Goal: Information Seeking & Learning: Learn about a topic

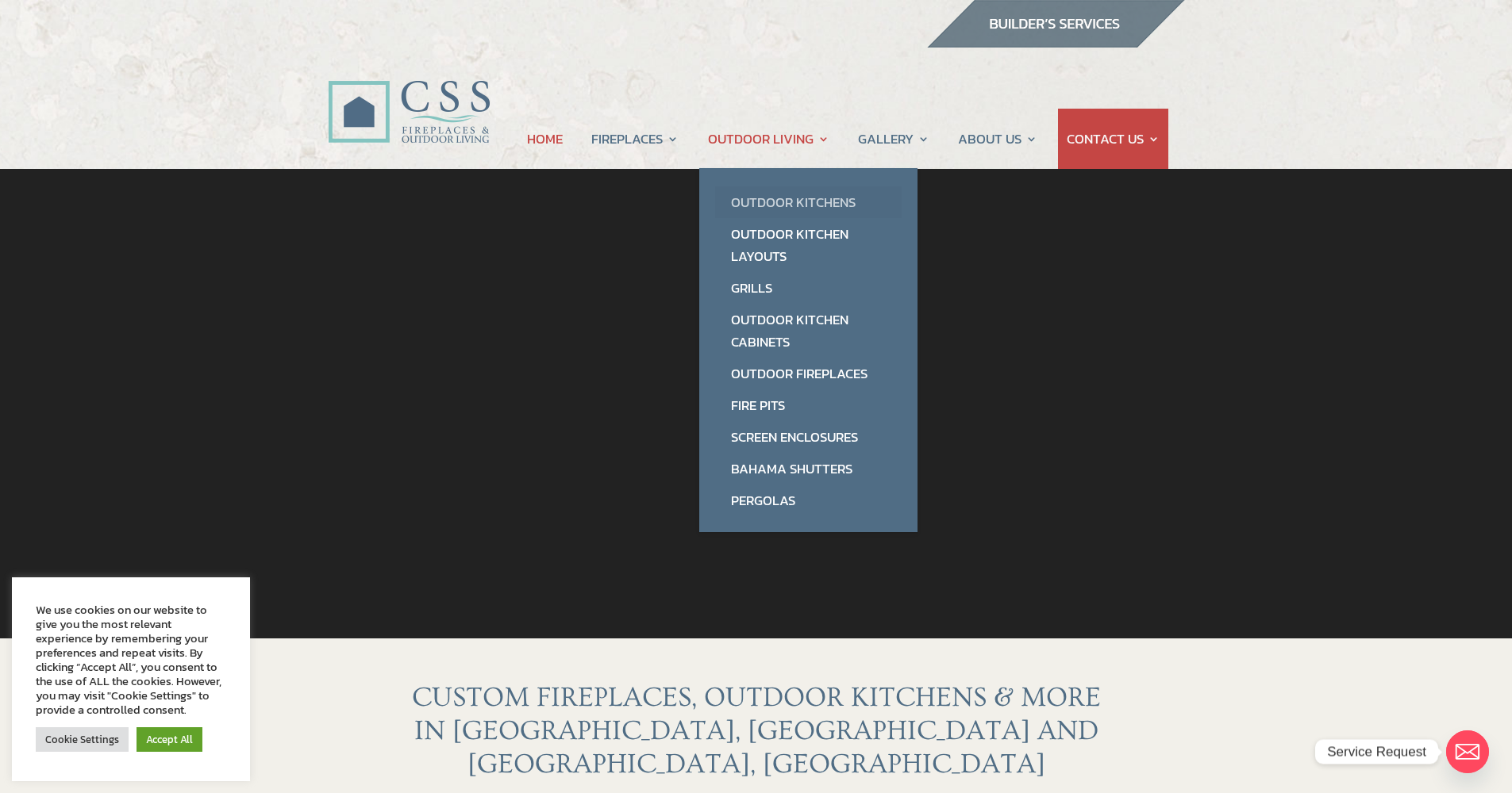
click at [793, 199] on link "Outdoor Kitchens" at bounding box center [808, 202] width 186 height 32
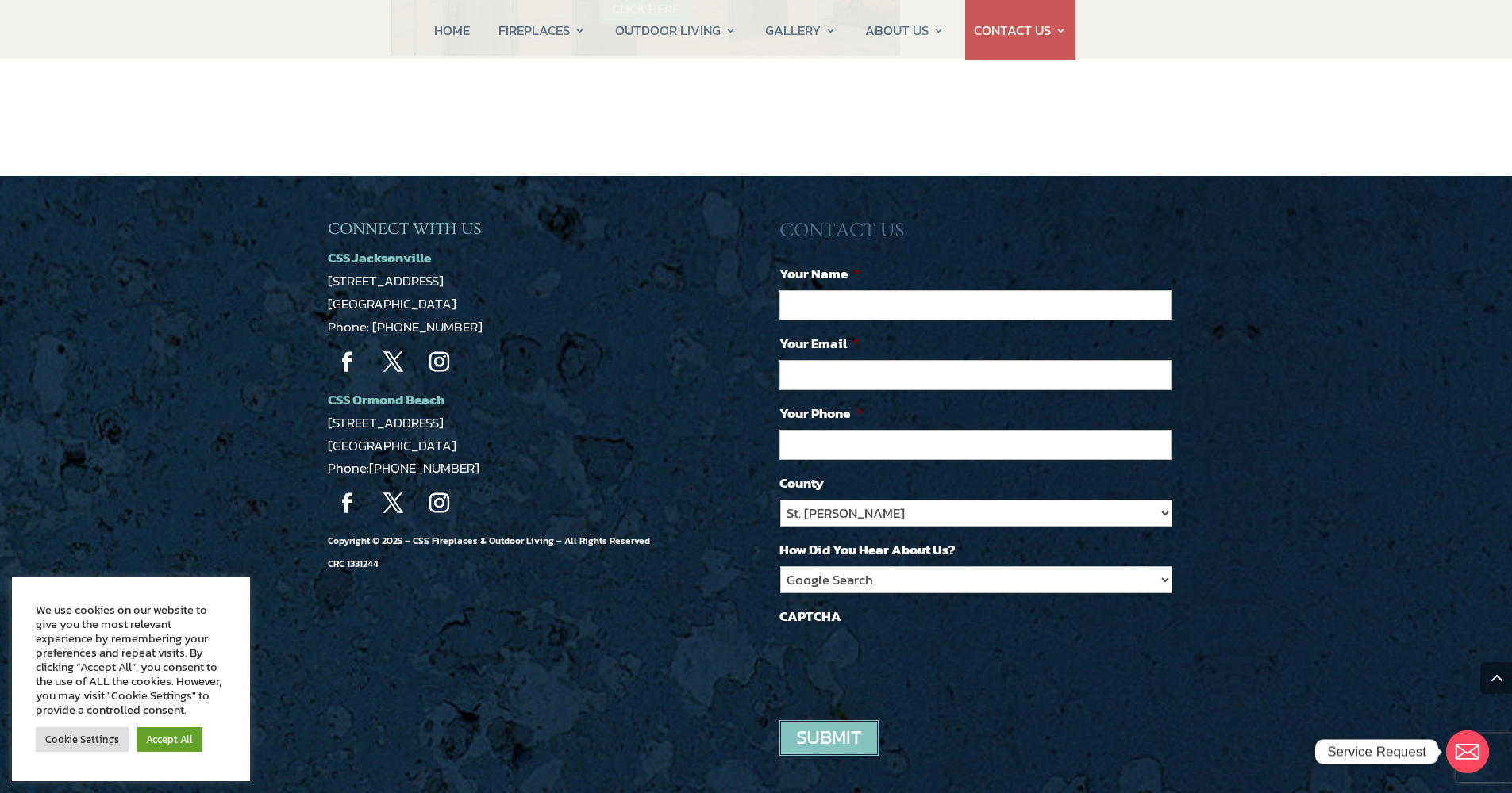
scroll to position [2021, 0]
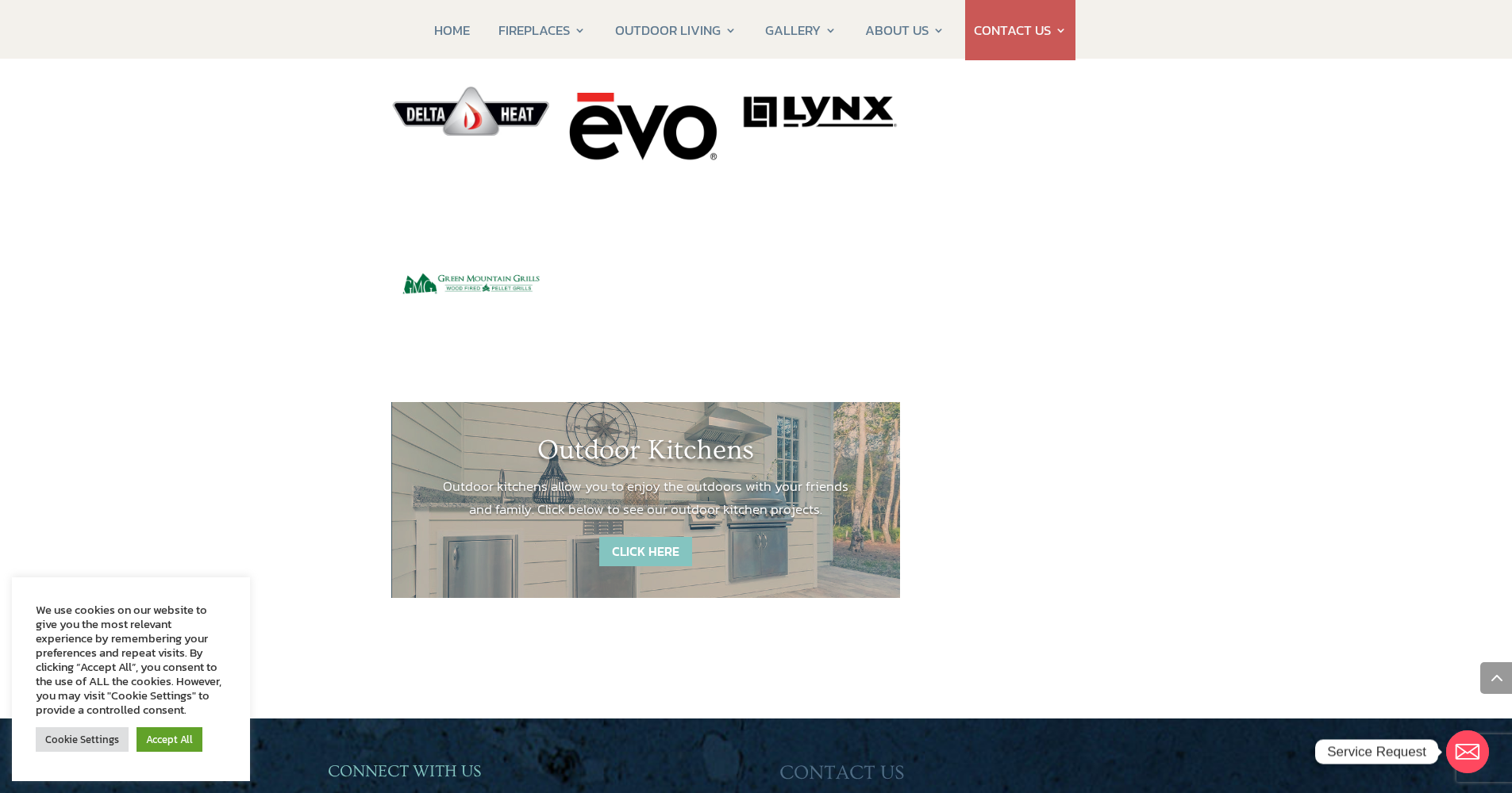
click at [651, 537] on link "CLICK HERE" at bounding box center [646, 551] width 93 height 29
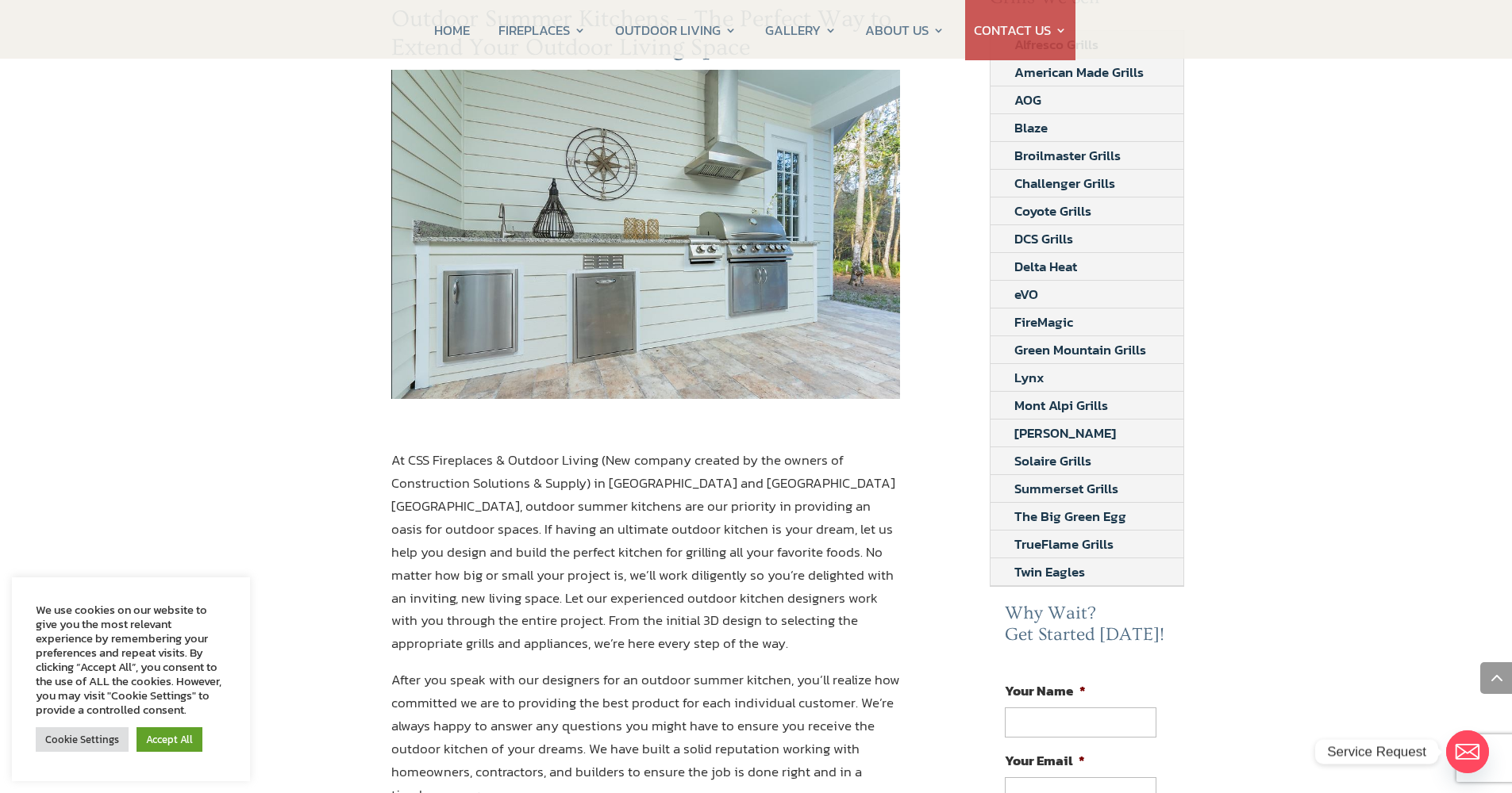
scroll to position [0, 0]
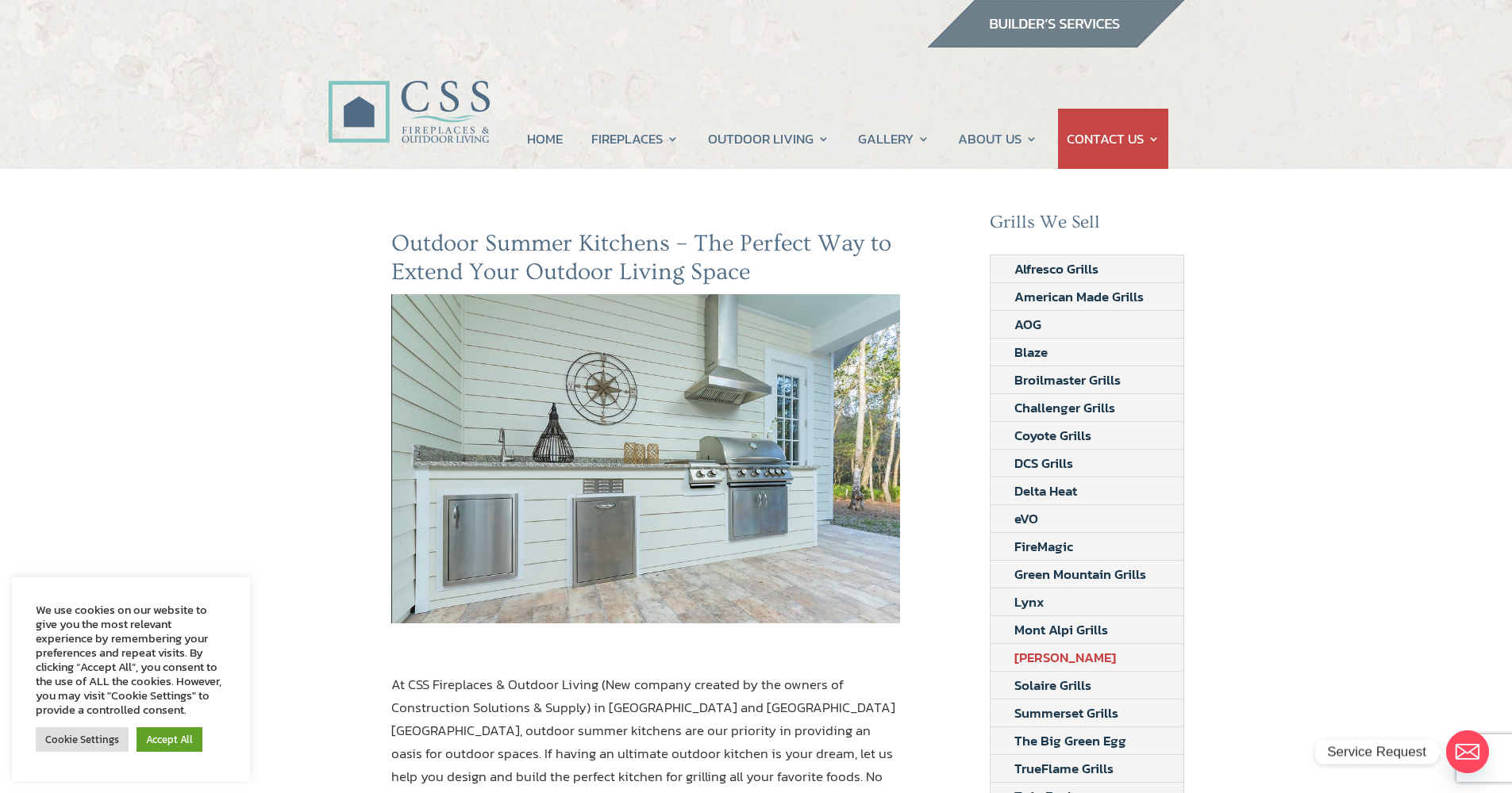
click at [1058, 659] on link "Napoleon Grills" at bounding box center [1065, 658] width 150 height 27
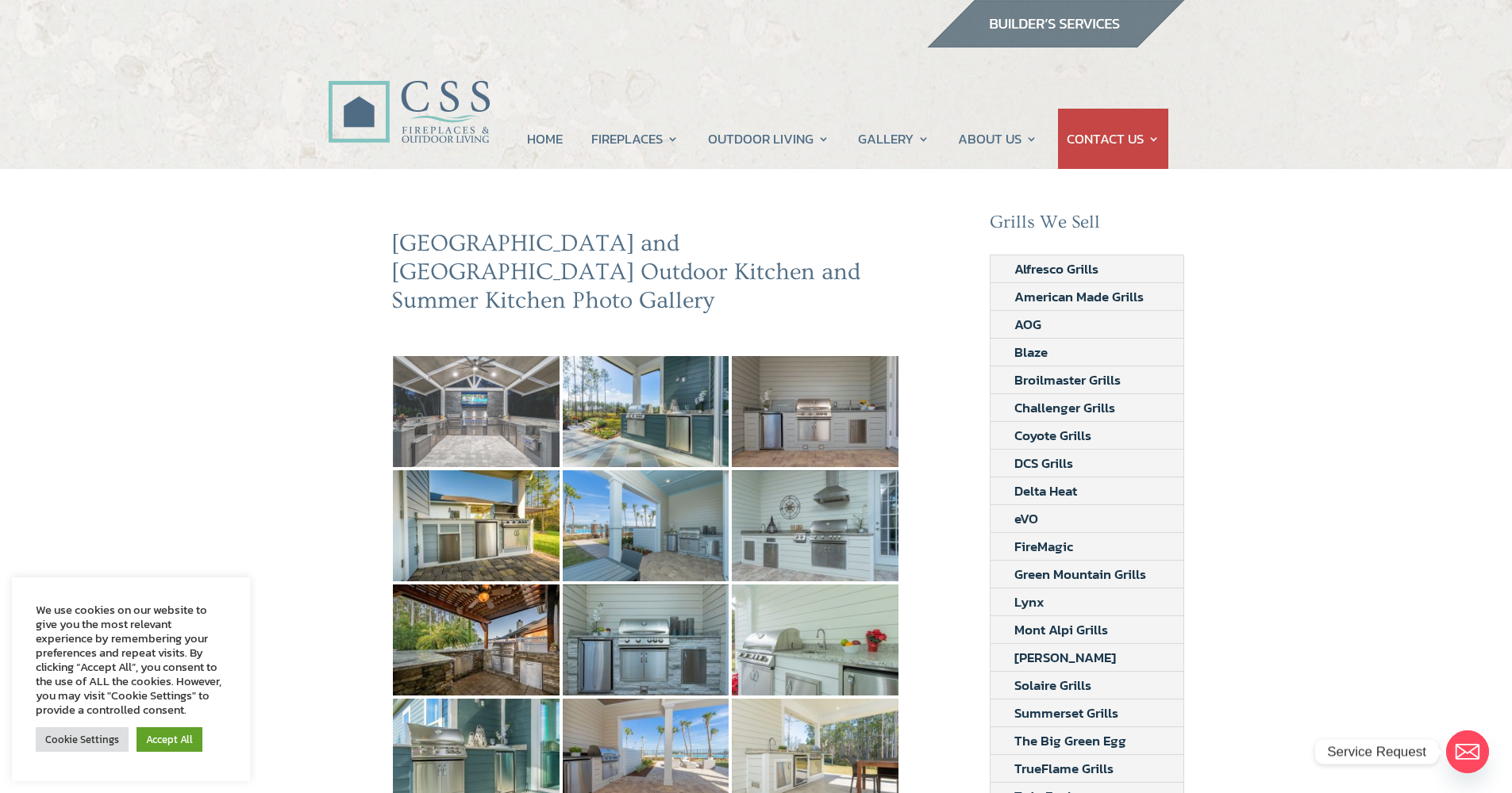
click at [492, 382] on img at bounding box center [476, 411] width 166 height 111
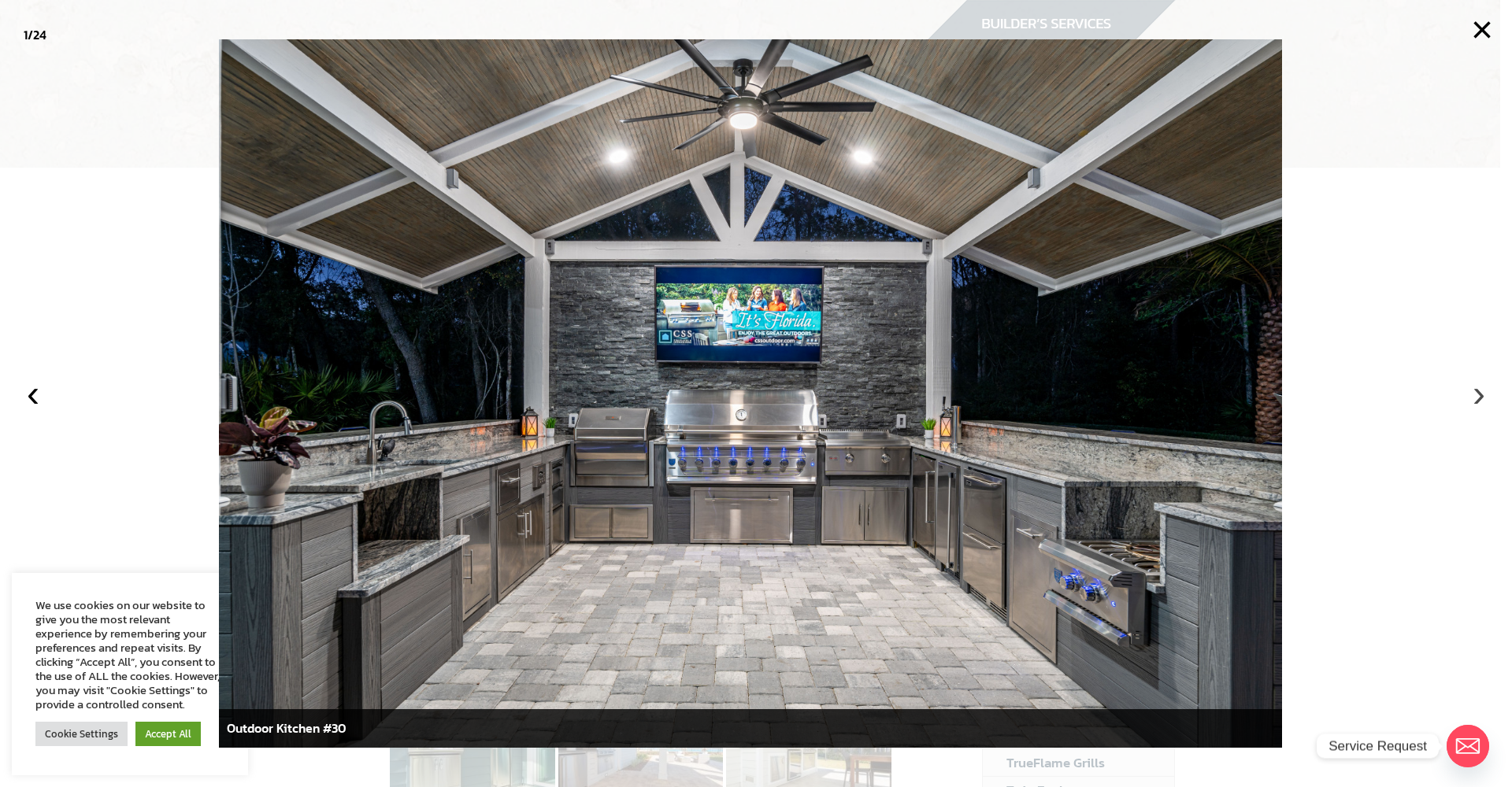
click at [1480, 397] on button "›" at bounding box center [1480, 394] width 35 height 35
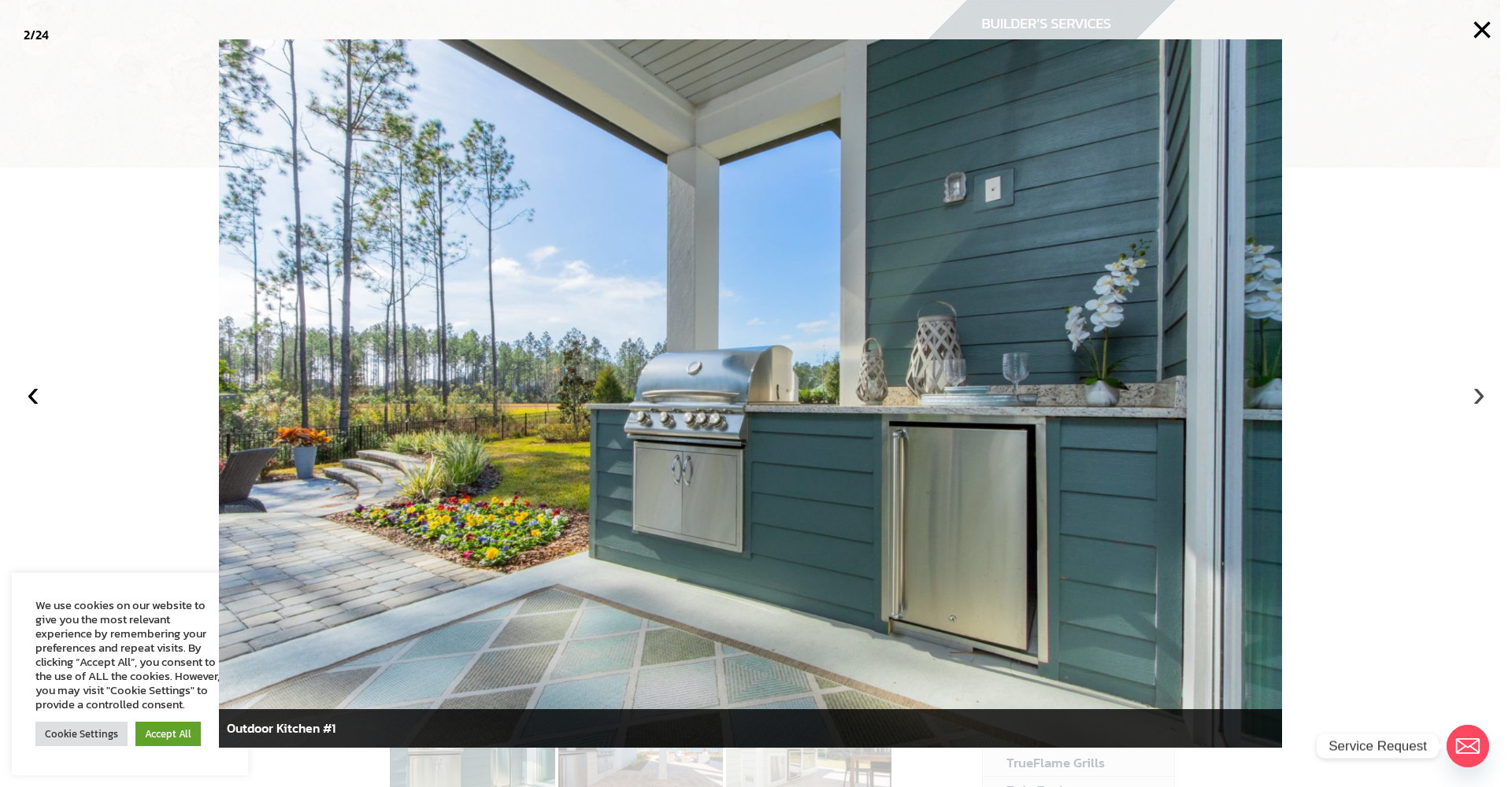
click at [1480, 397] on button "›" at bounding box center [1480, 394] width 35 height 35
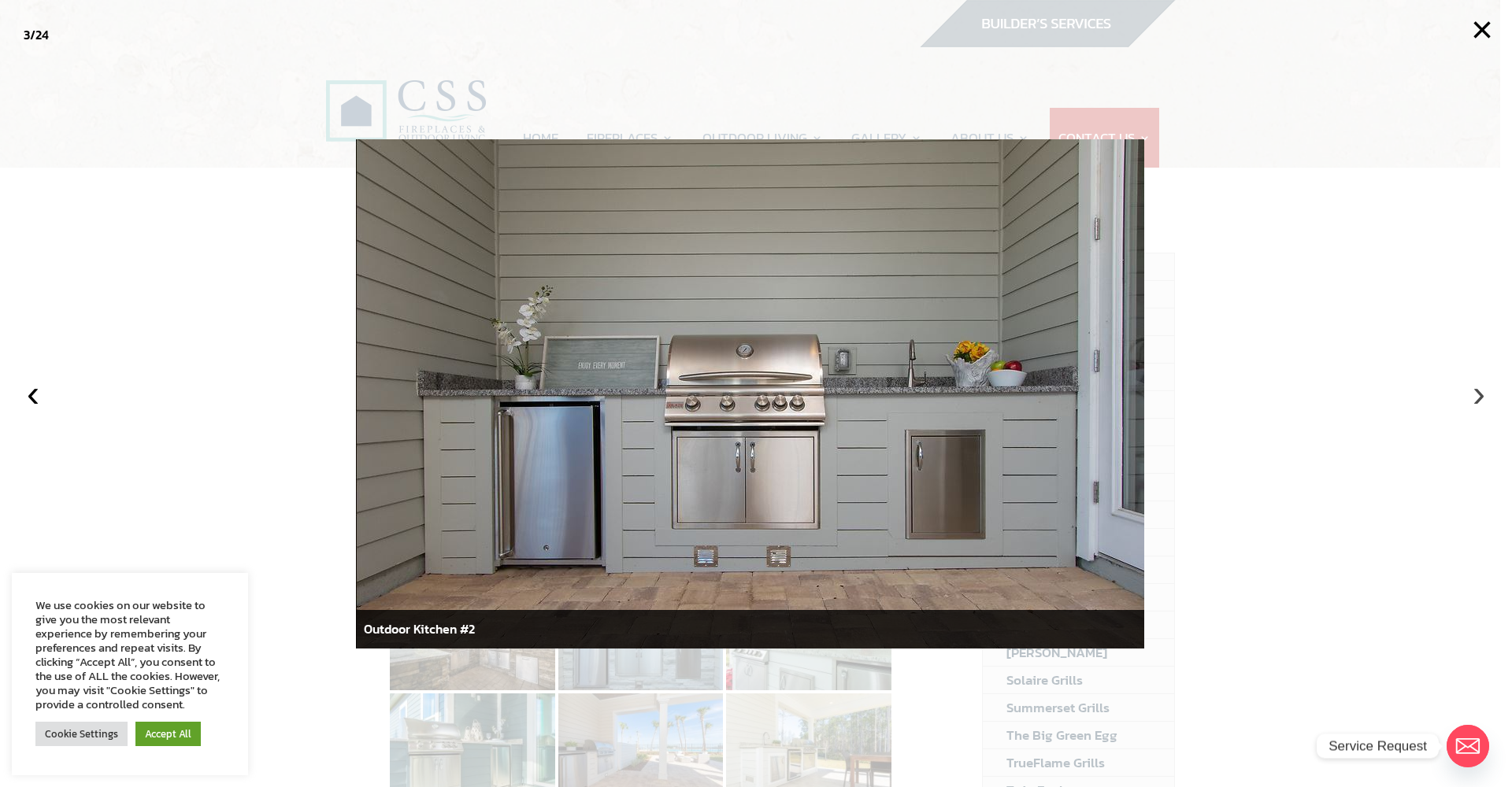
click at [1480, 397] on button "›" at bounding box center [1480, 394] width 35 height 35
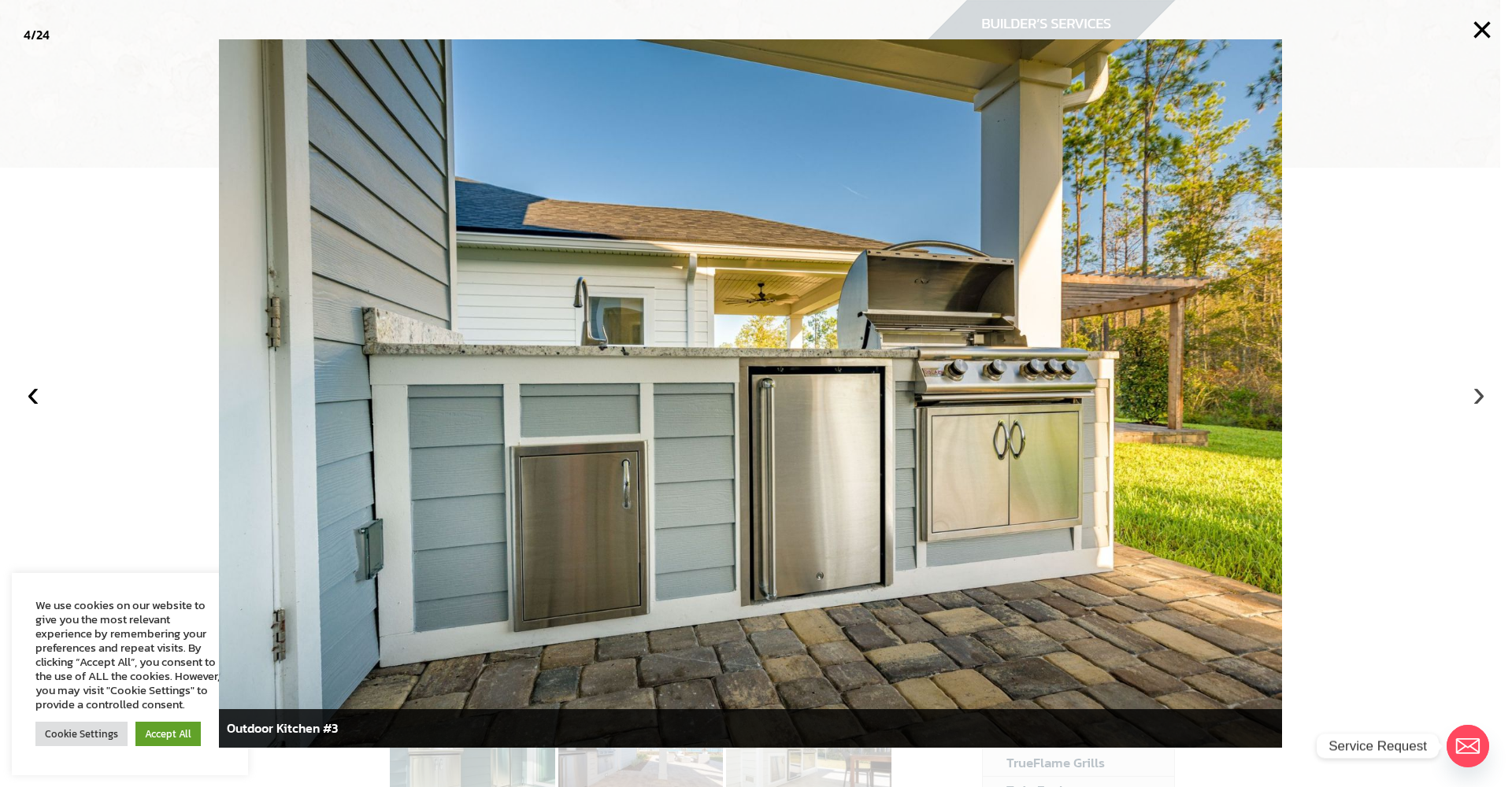
click at [1480, 397] on button "›" at bounding box center [1480, 394] width 35 height 35
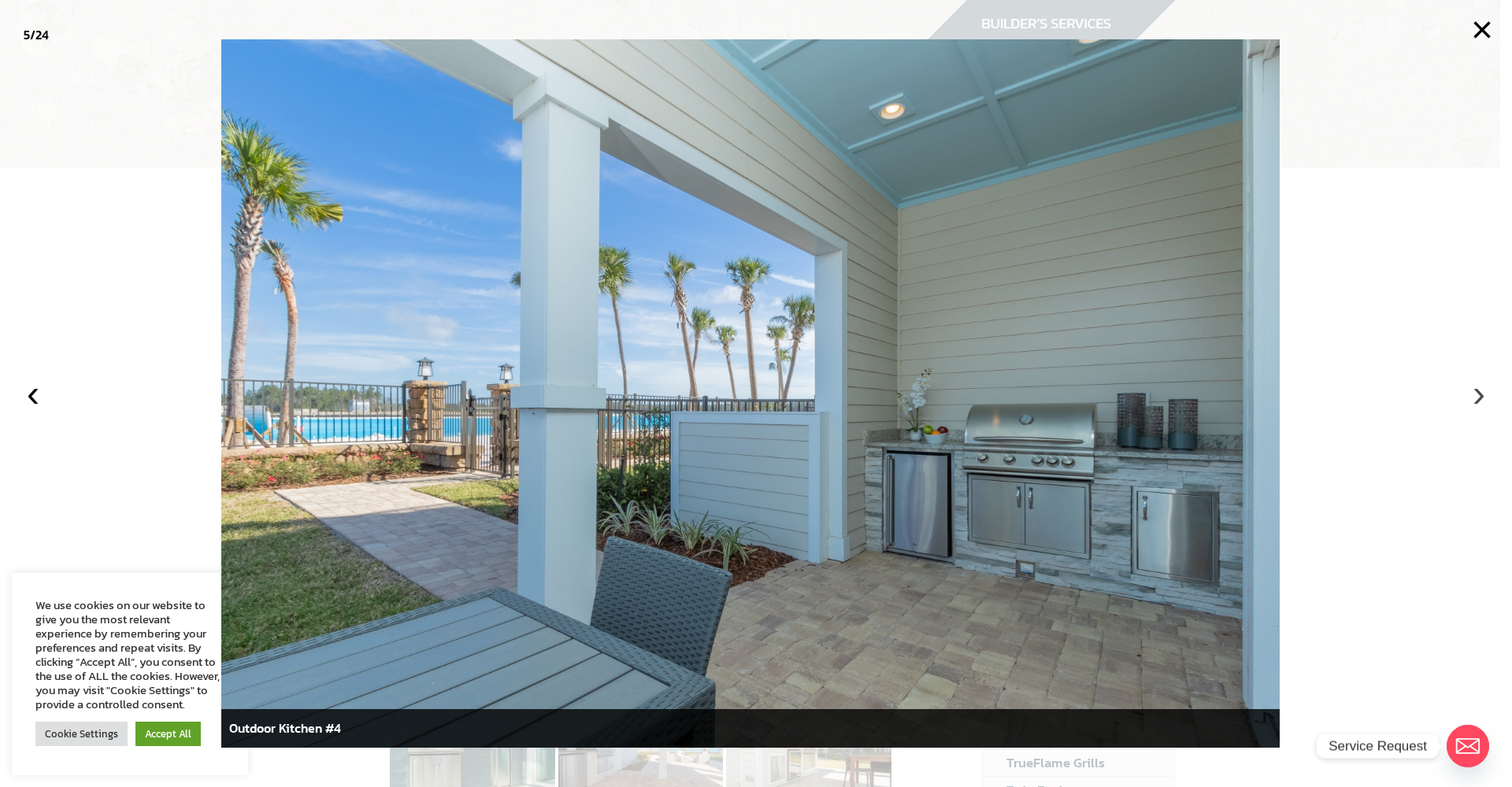
click at [1480, 397] on button "›" at bounding box center [1480, 394] width 35 height 35
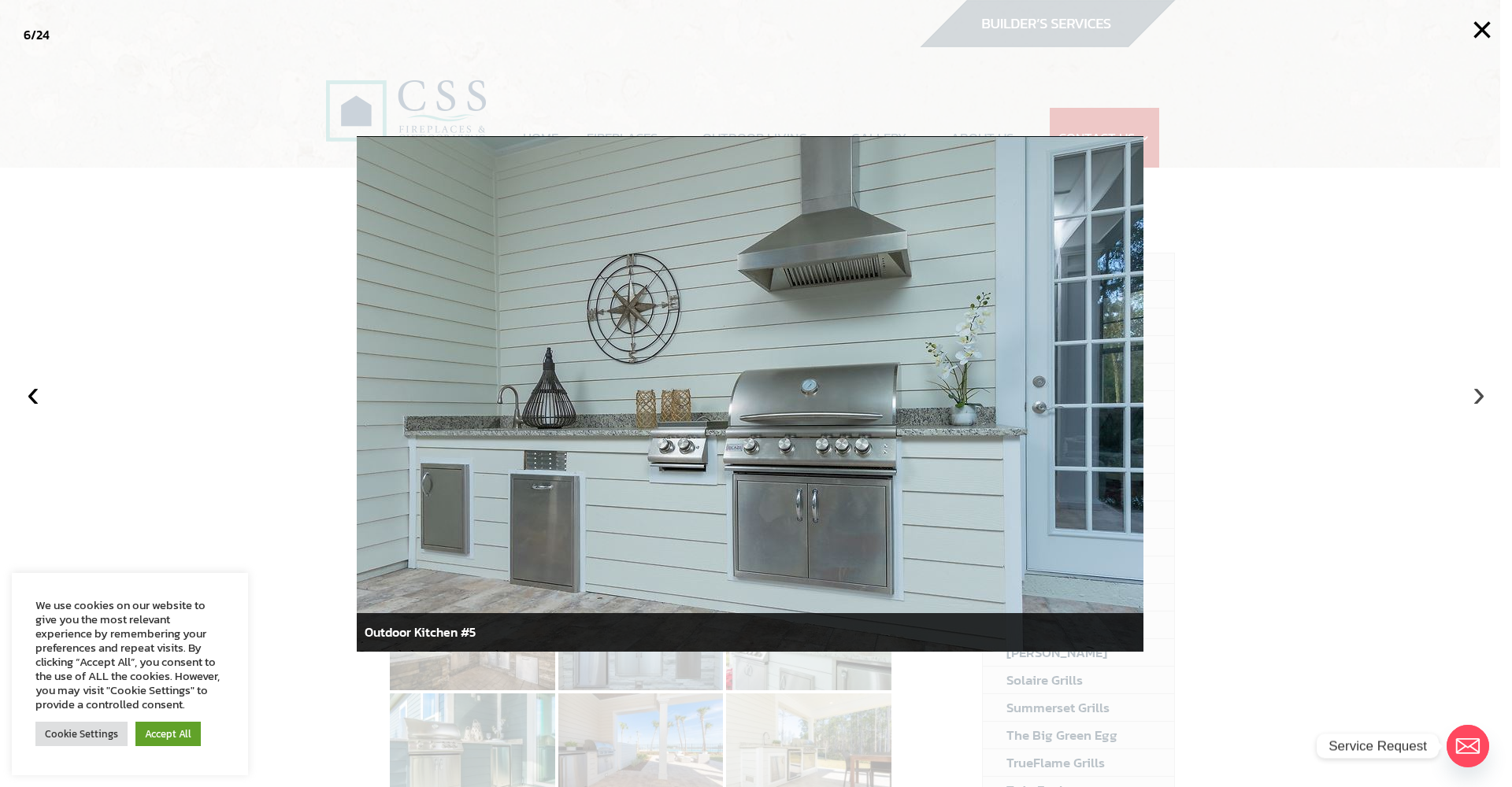
click at [1480, 397] on button "›" at bounding box center [1480, 394] width 35 height 35
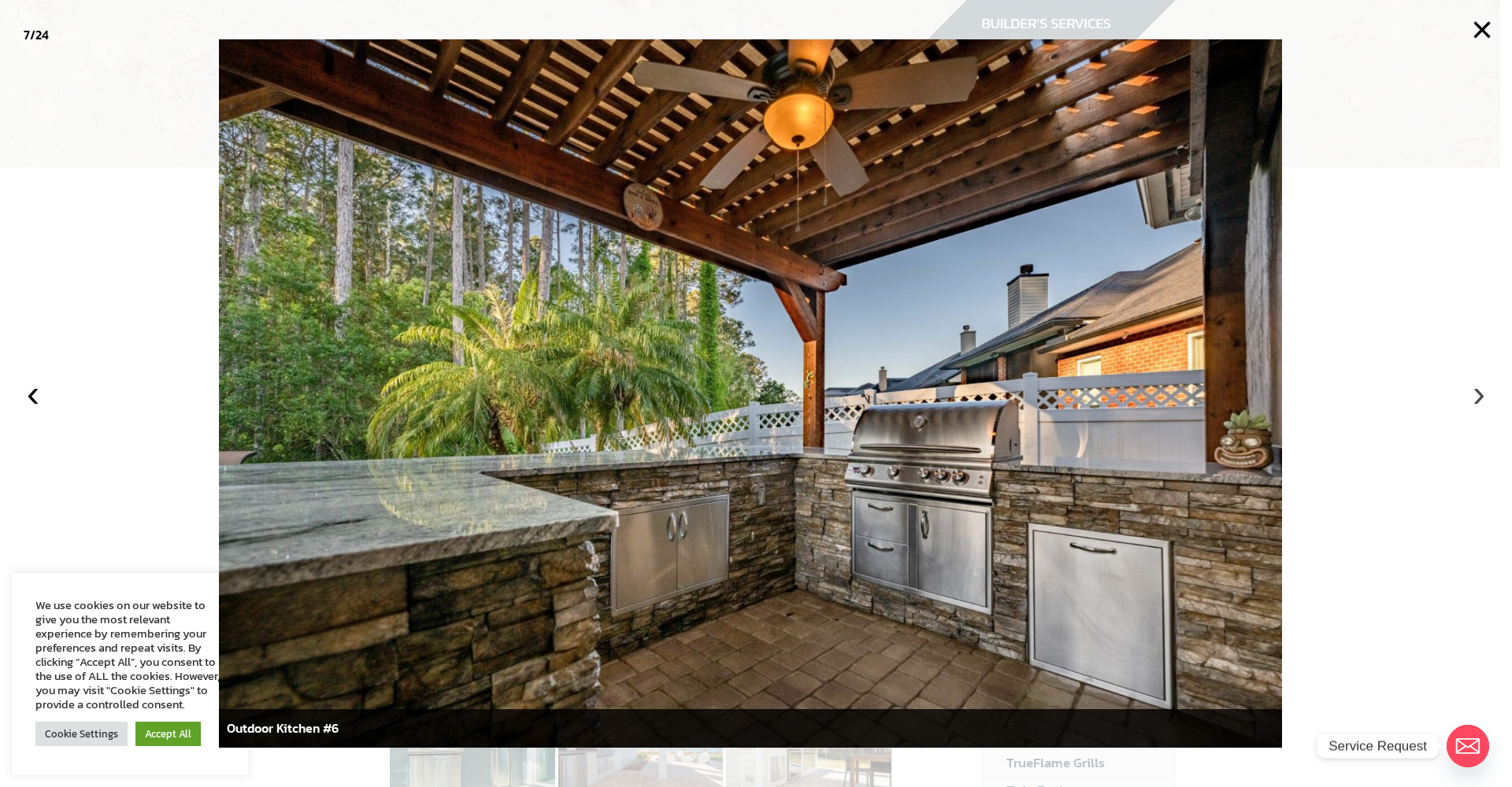
click at [1480, 397] on button "›" at bounding box center [1480, 394] width 35 height 35
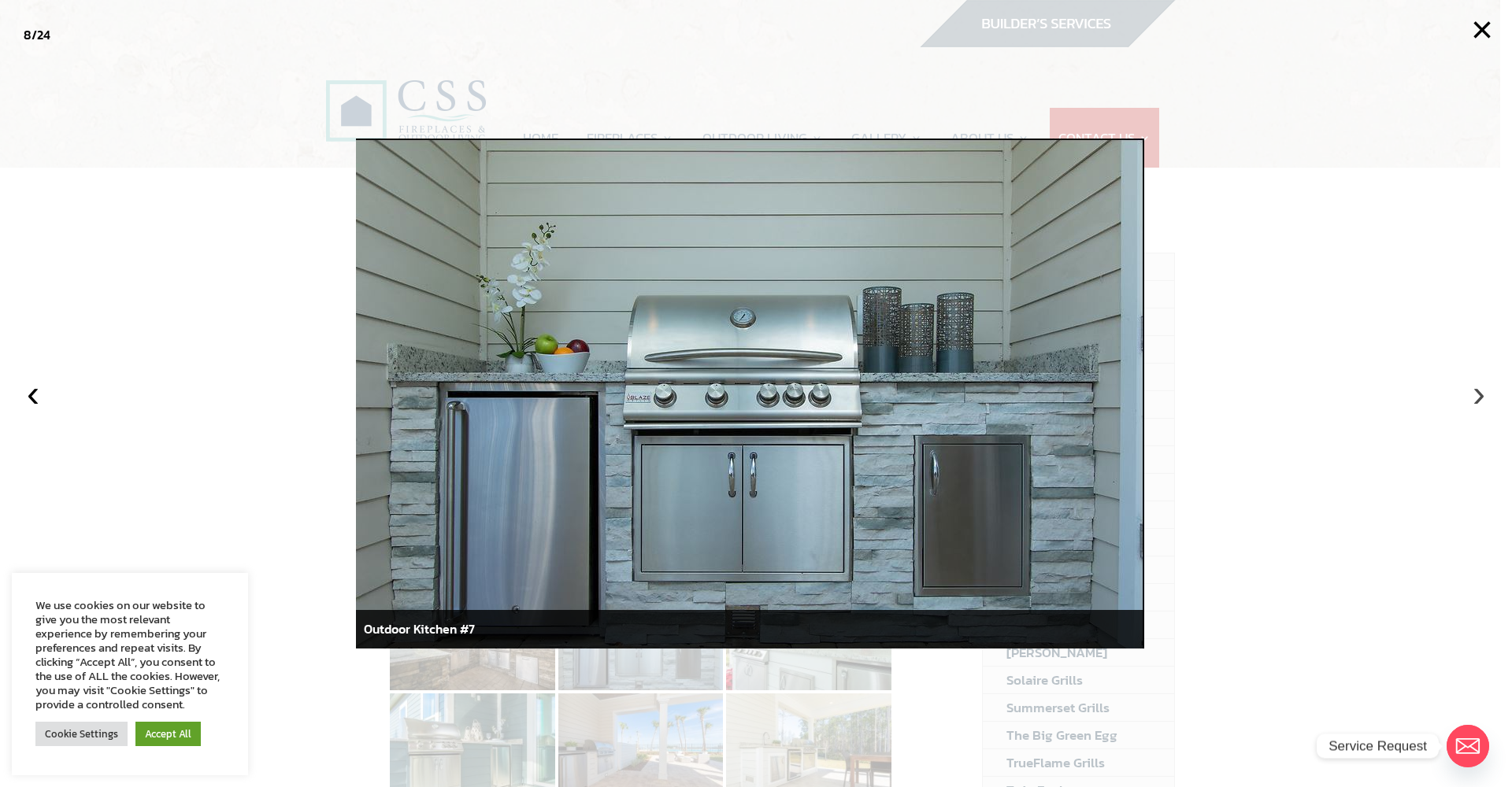
click at [1480, 397] on button "›" at bounding box center [1480, 394] width 35 height 35
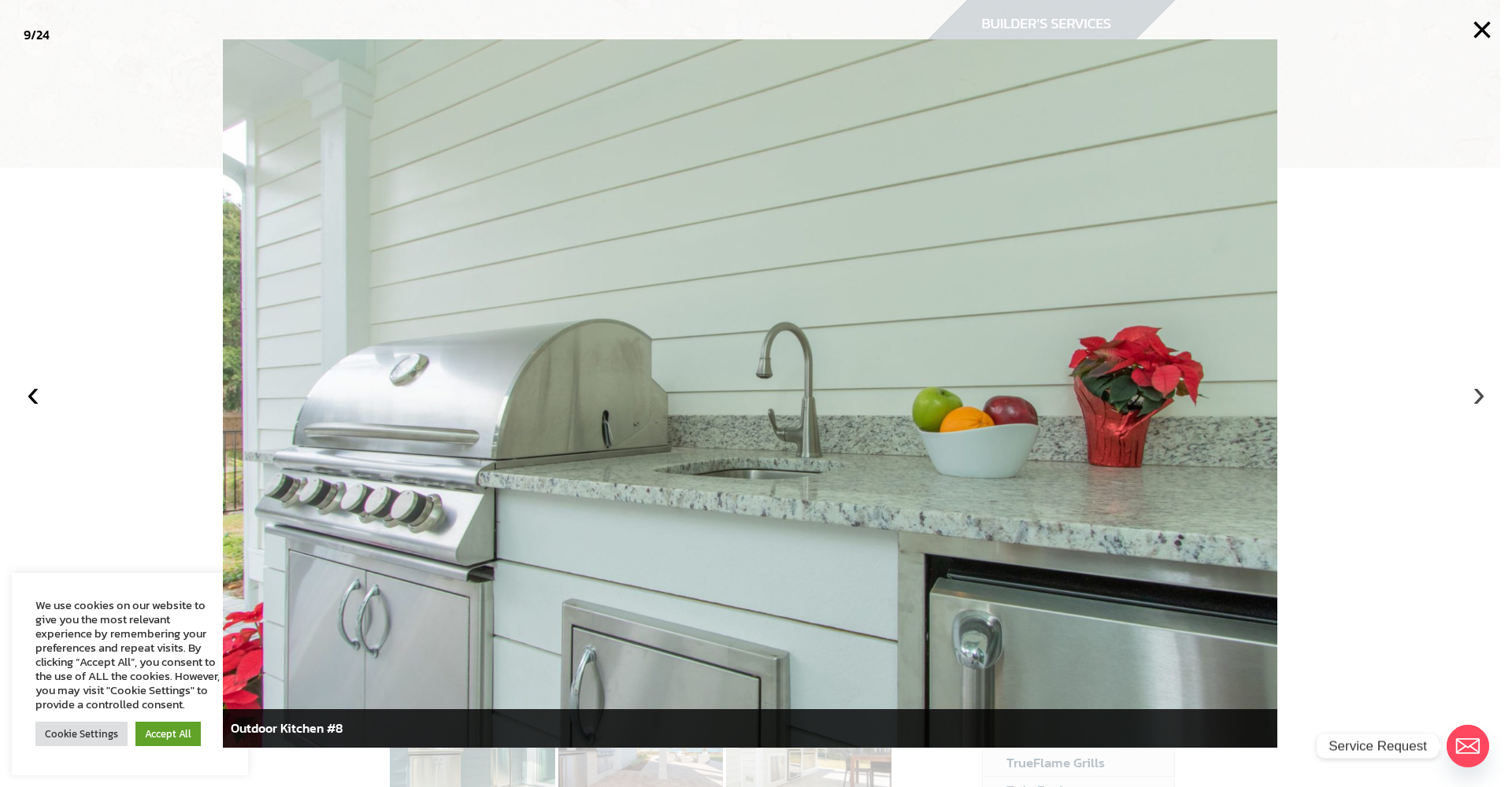
click at [1480, 397] on button "›" at bounding box center [1480, 394] width 35 height 35
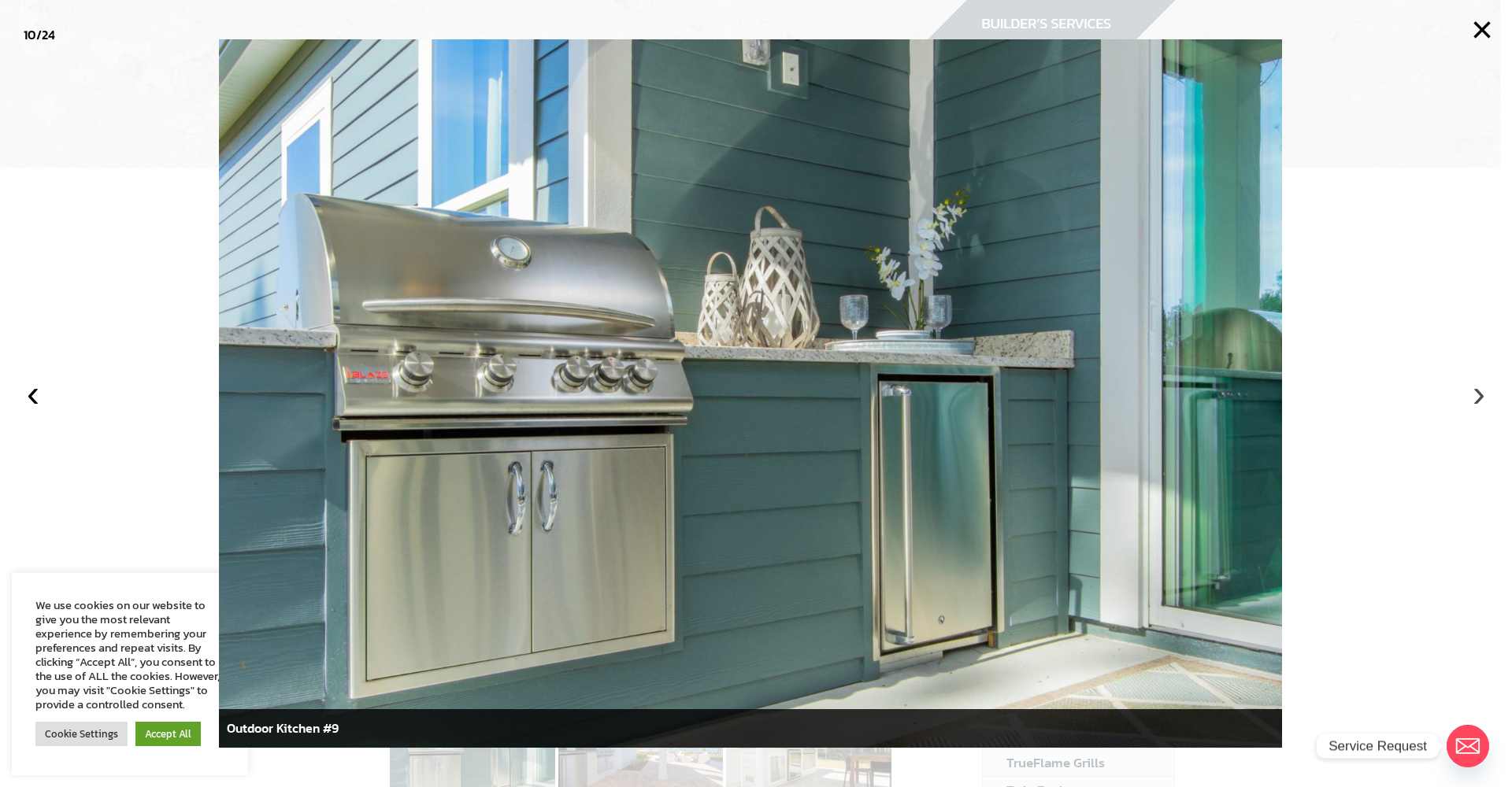
click at [1480, 397] on button "›" at bounding box center [1480, 394] width 35 height 35
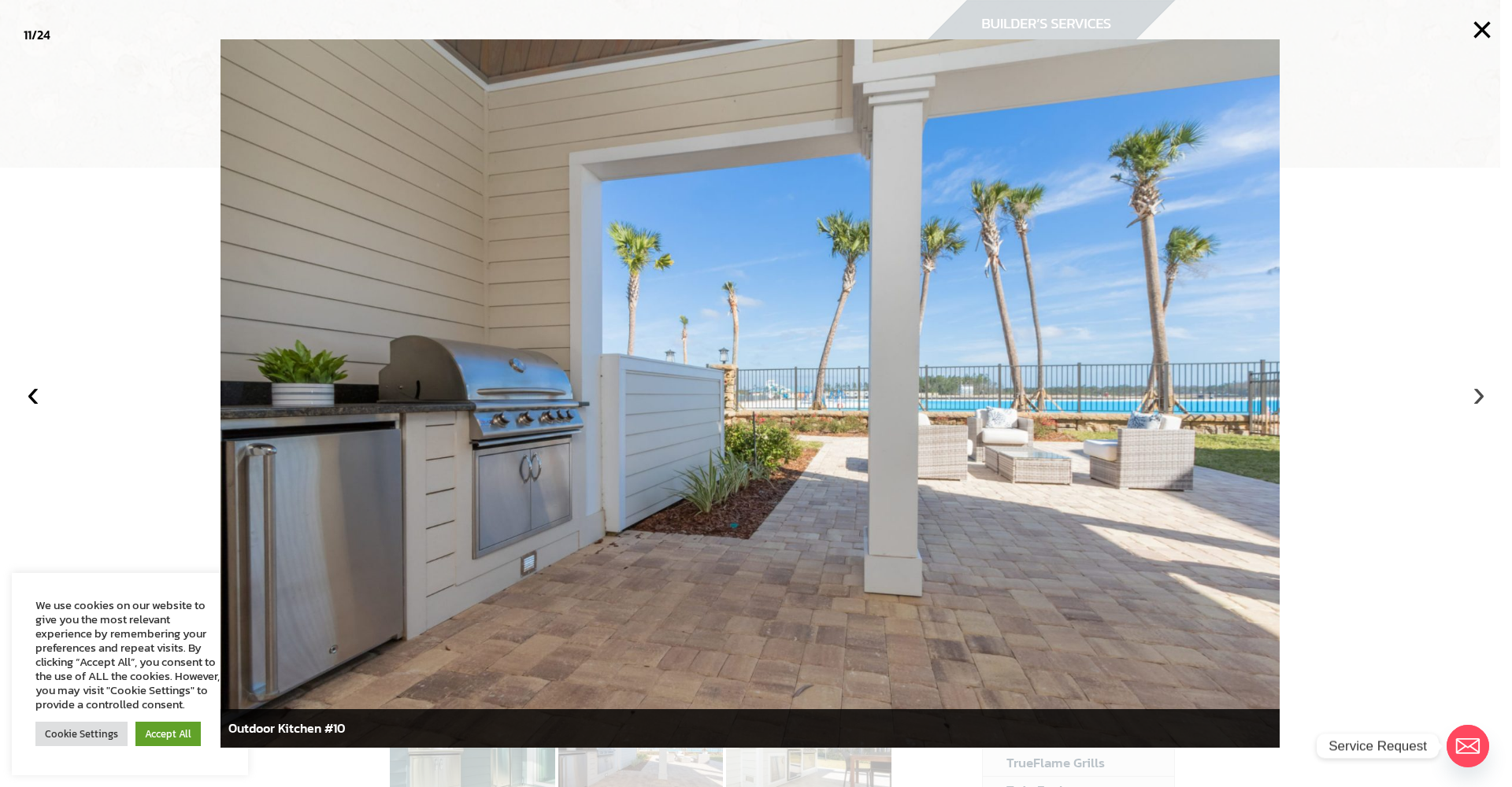
click at [1480, 397] on button "›" at bounding box center [1480, 394] width 35 height 35
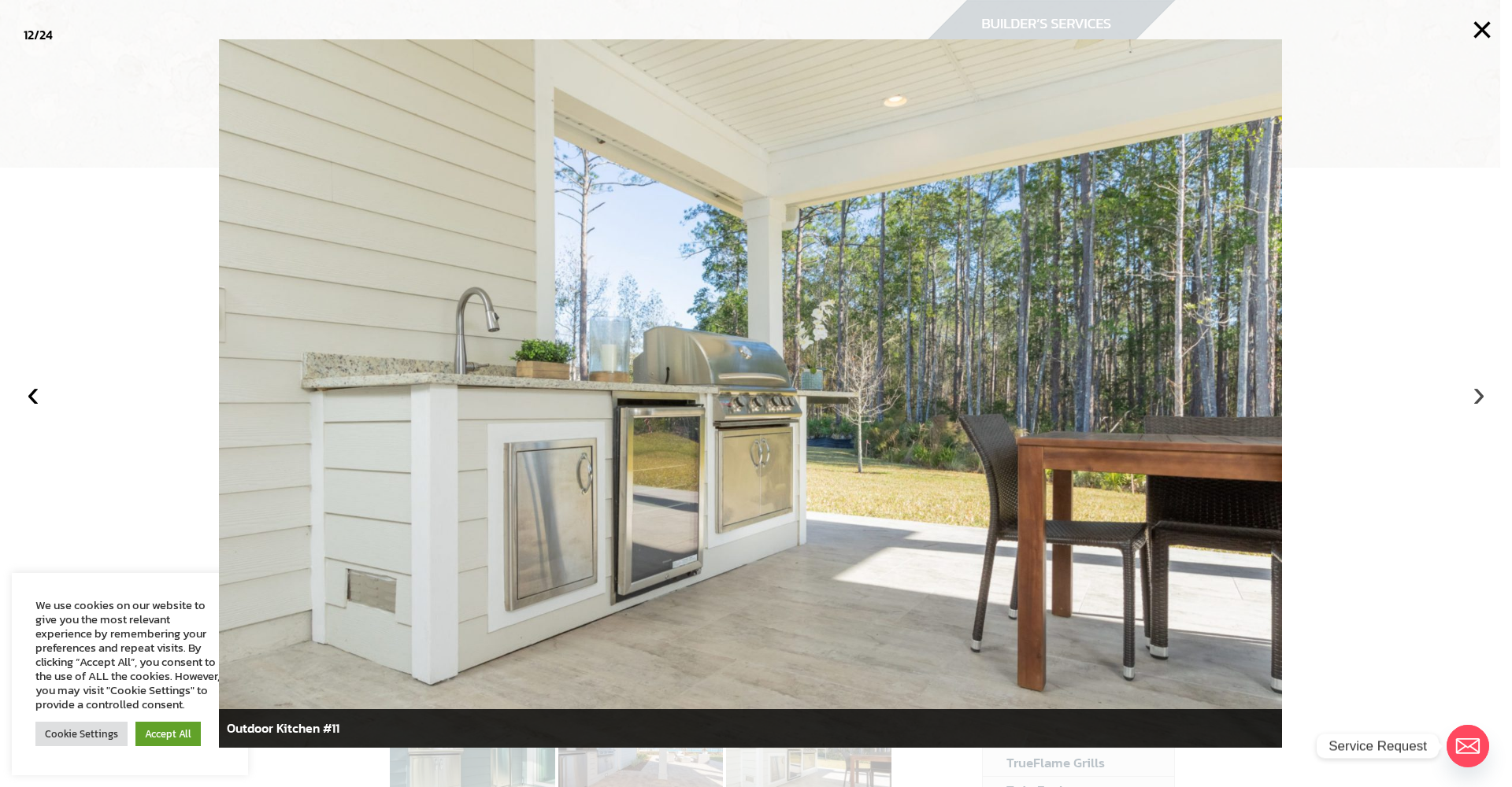
click at [1480, 397] on button "›" at bounding box center [1480, 394] width 35 height 35
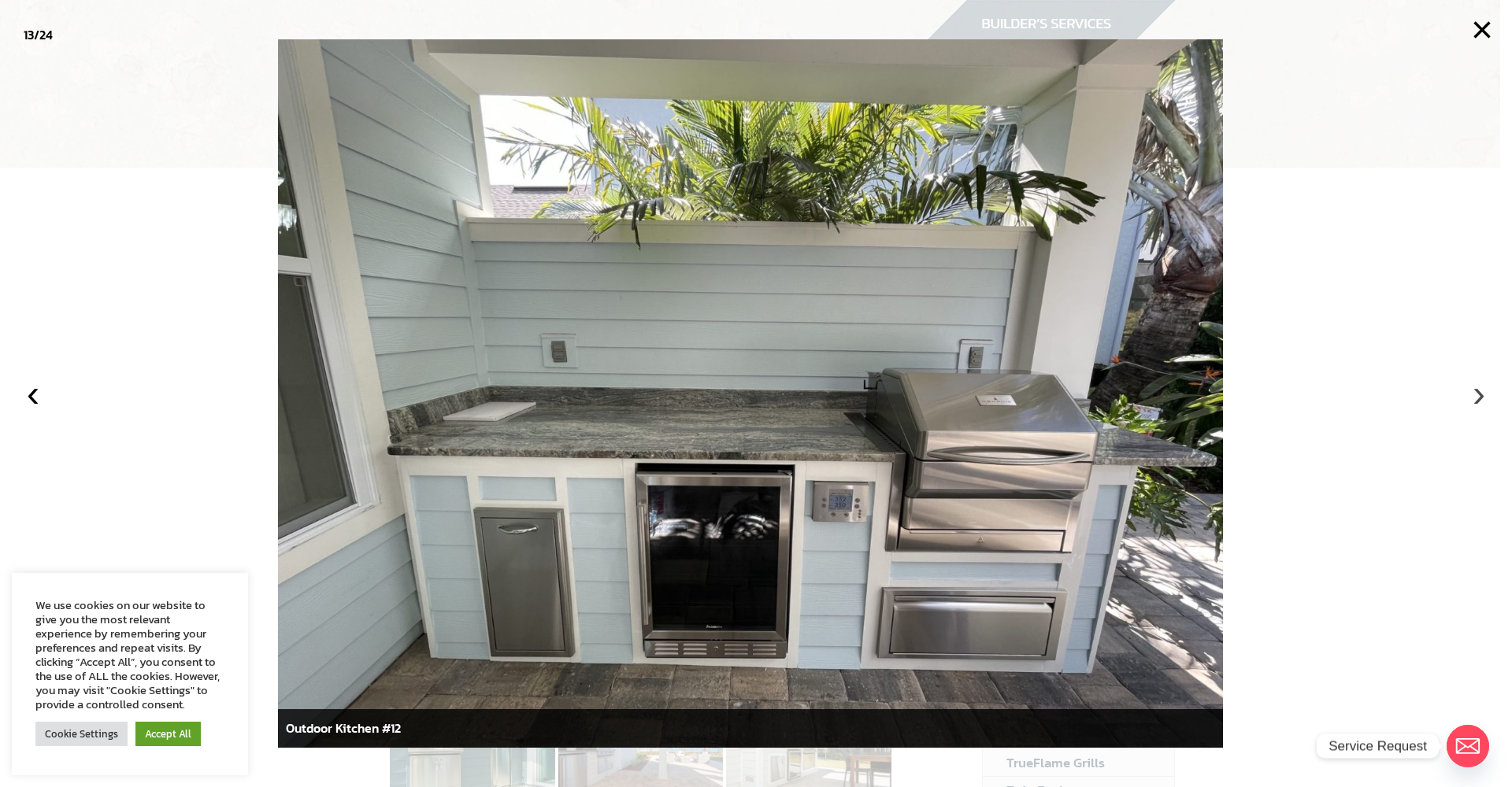
click at [1480, 397] on button "›" at bounding box center [1480, 394] width 35 height 35
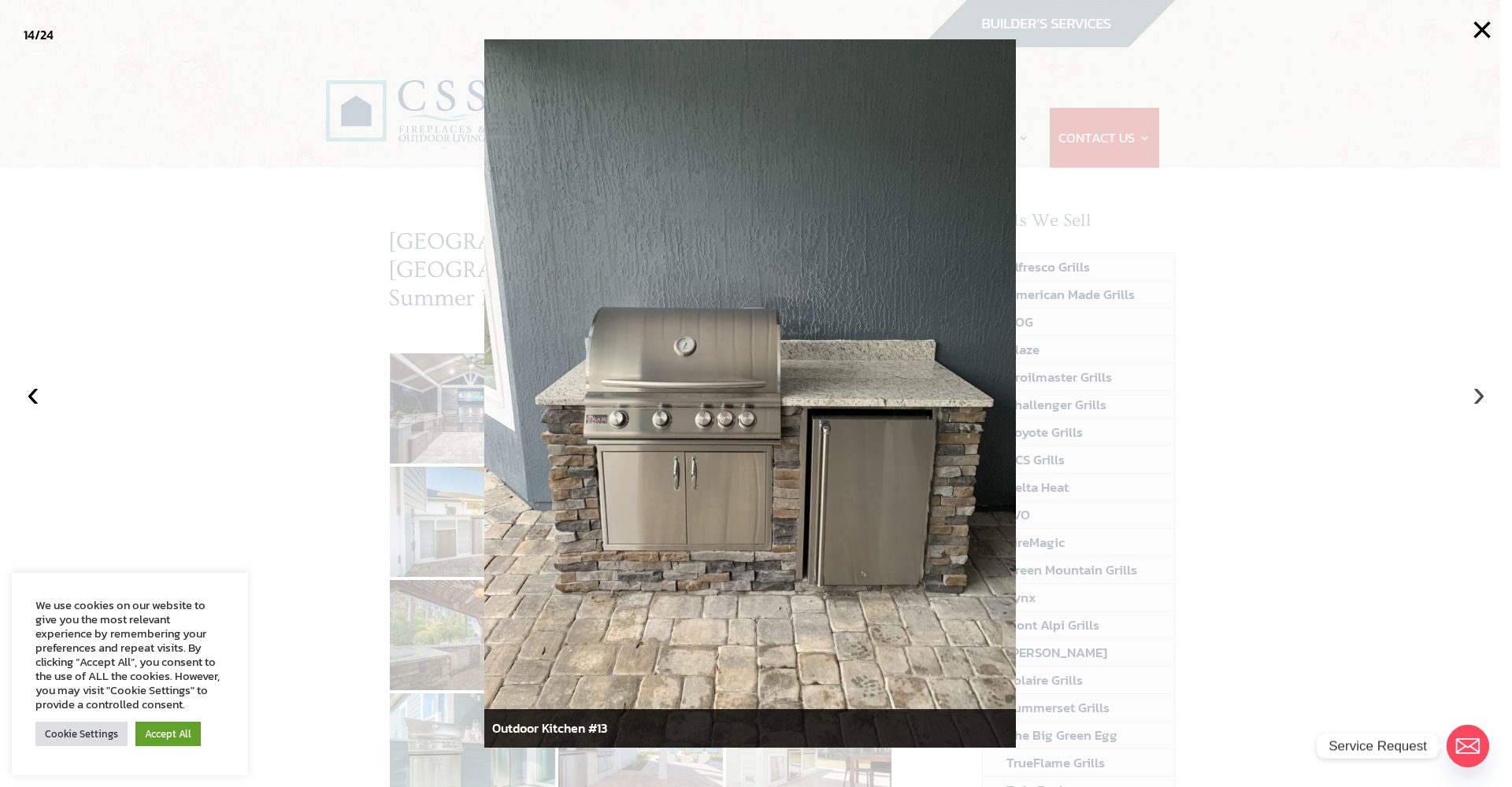
click at [1480, 397] on button "›" at bounding box center [1480, 394] width 35 height 35
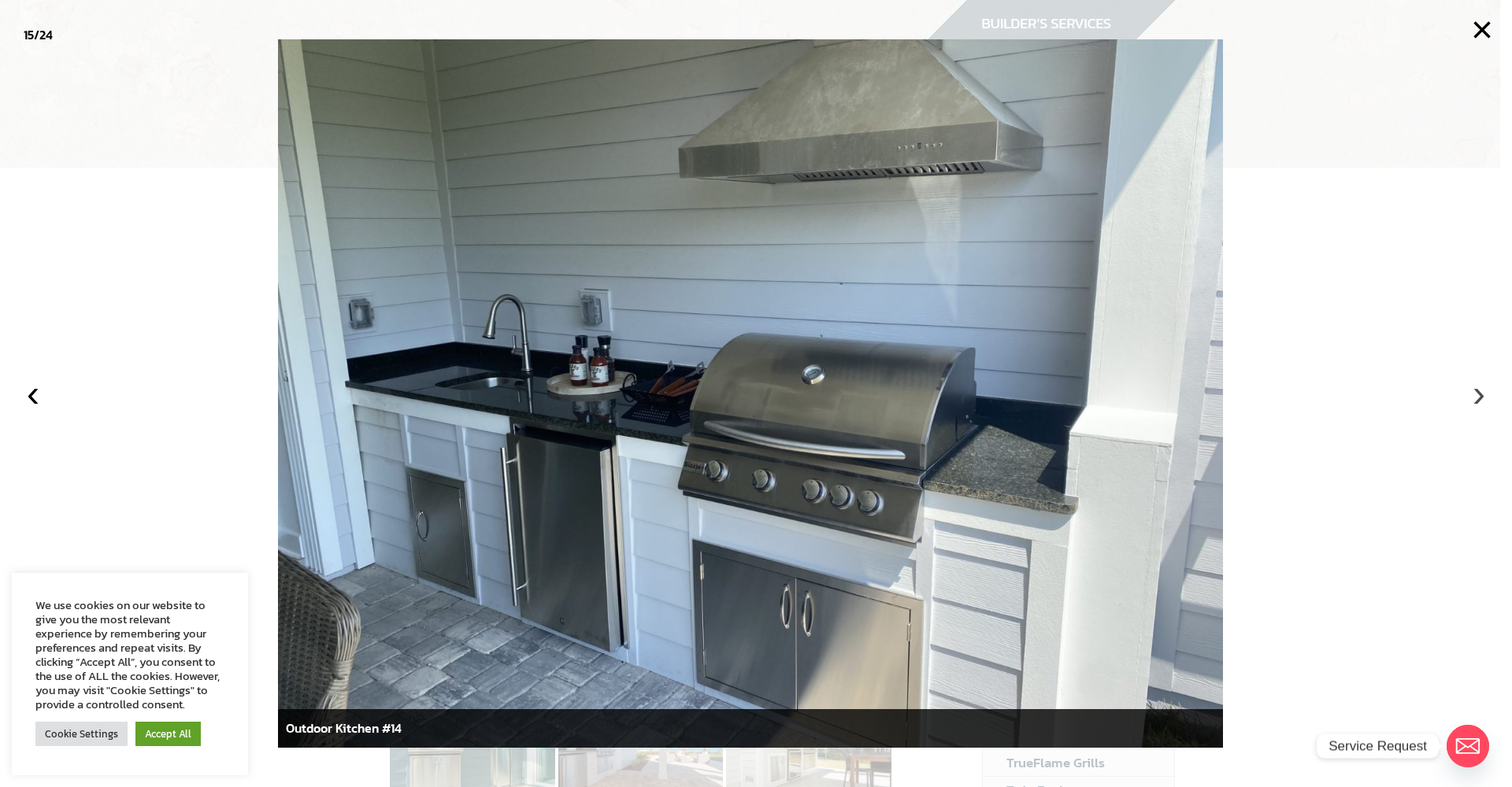
click at [1480, 397] on button "›" at bounding box center [1480, 394] width 35 height 35
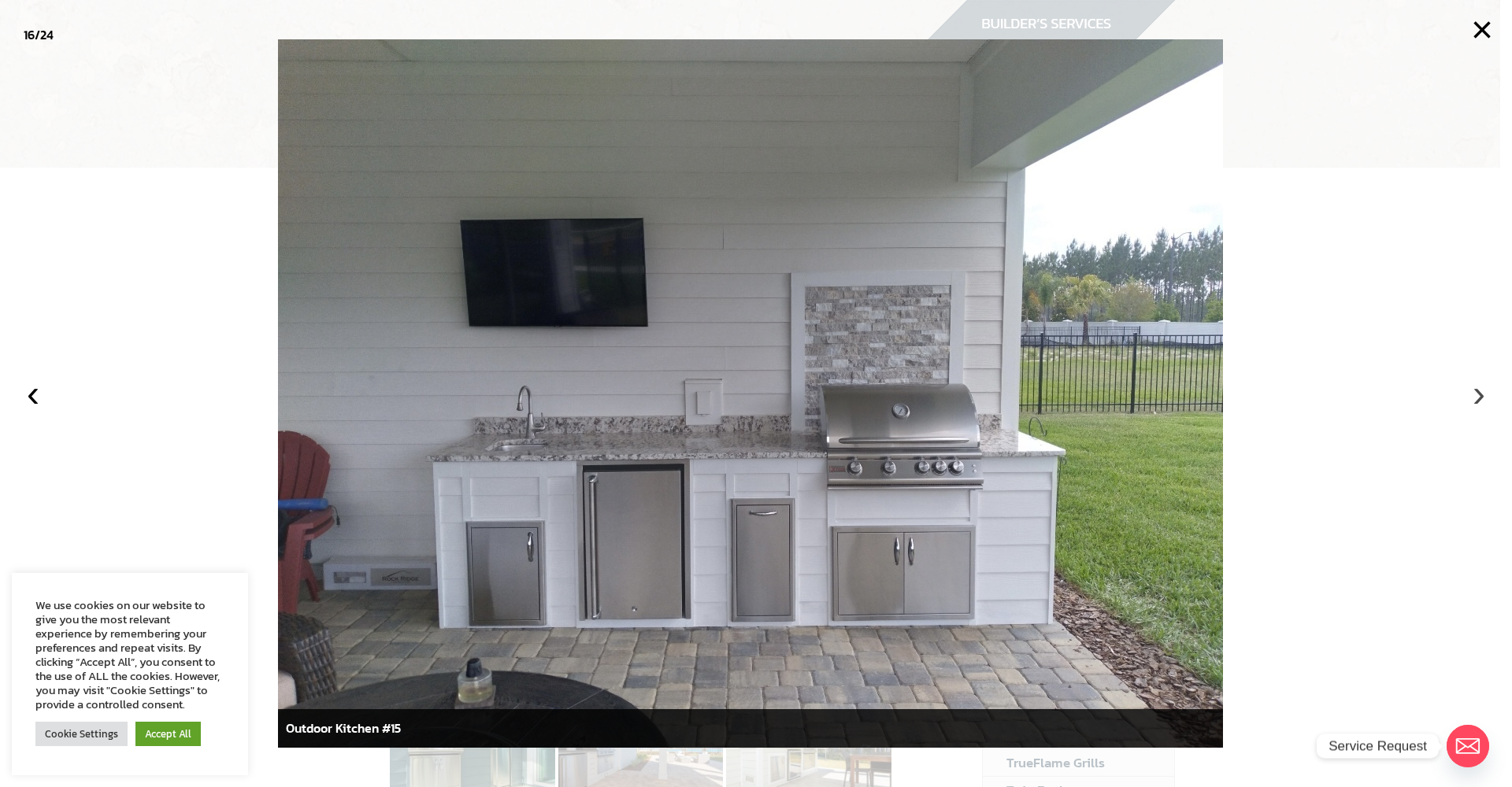
click at [1480, 397] on button "›" at bounding box center [1480, 394] width 35 height 35
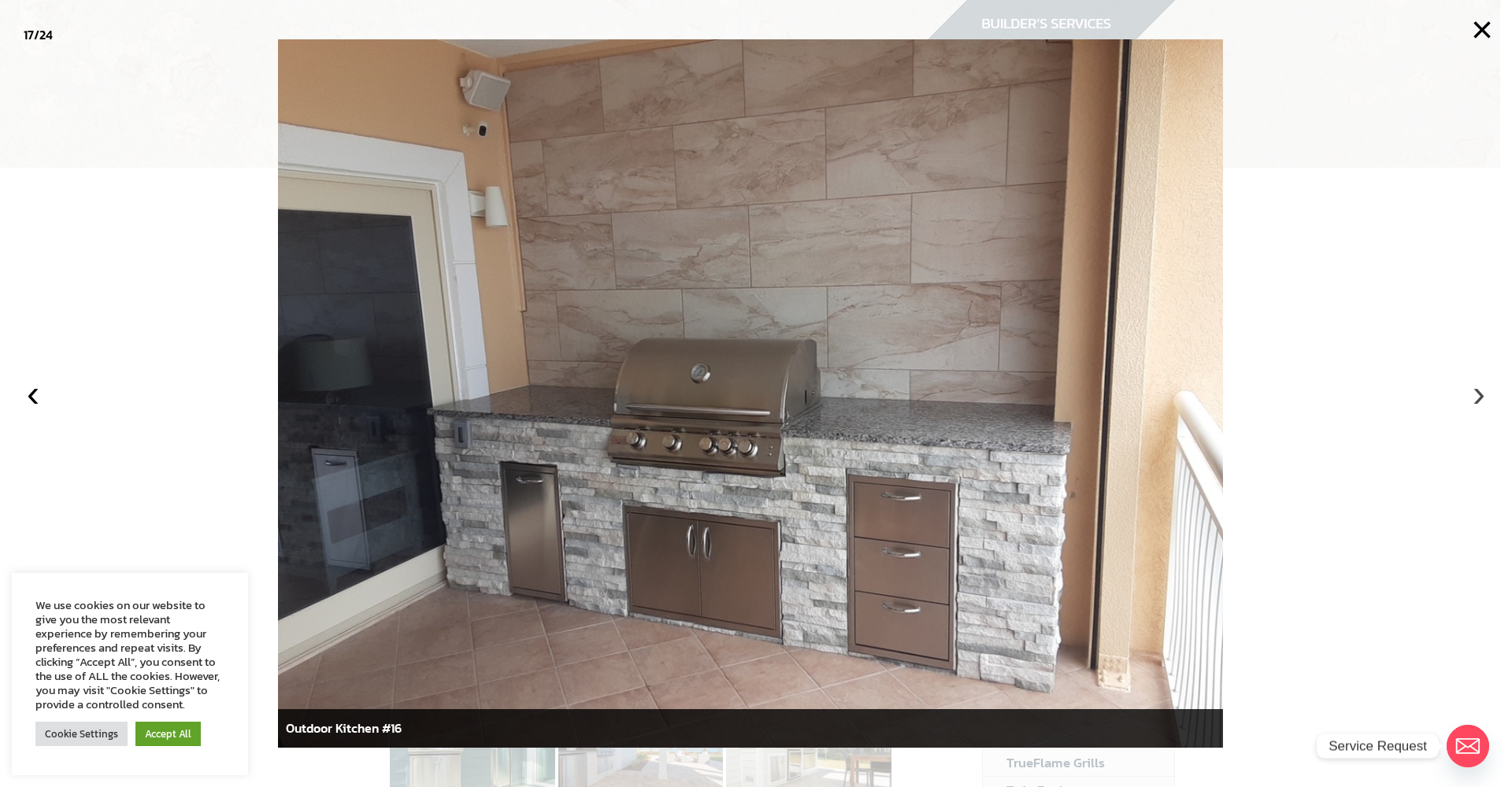
click at [1480, 397] on button "›" at bounding box center [1480, 394] width 35 height 35
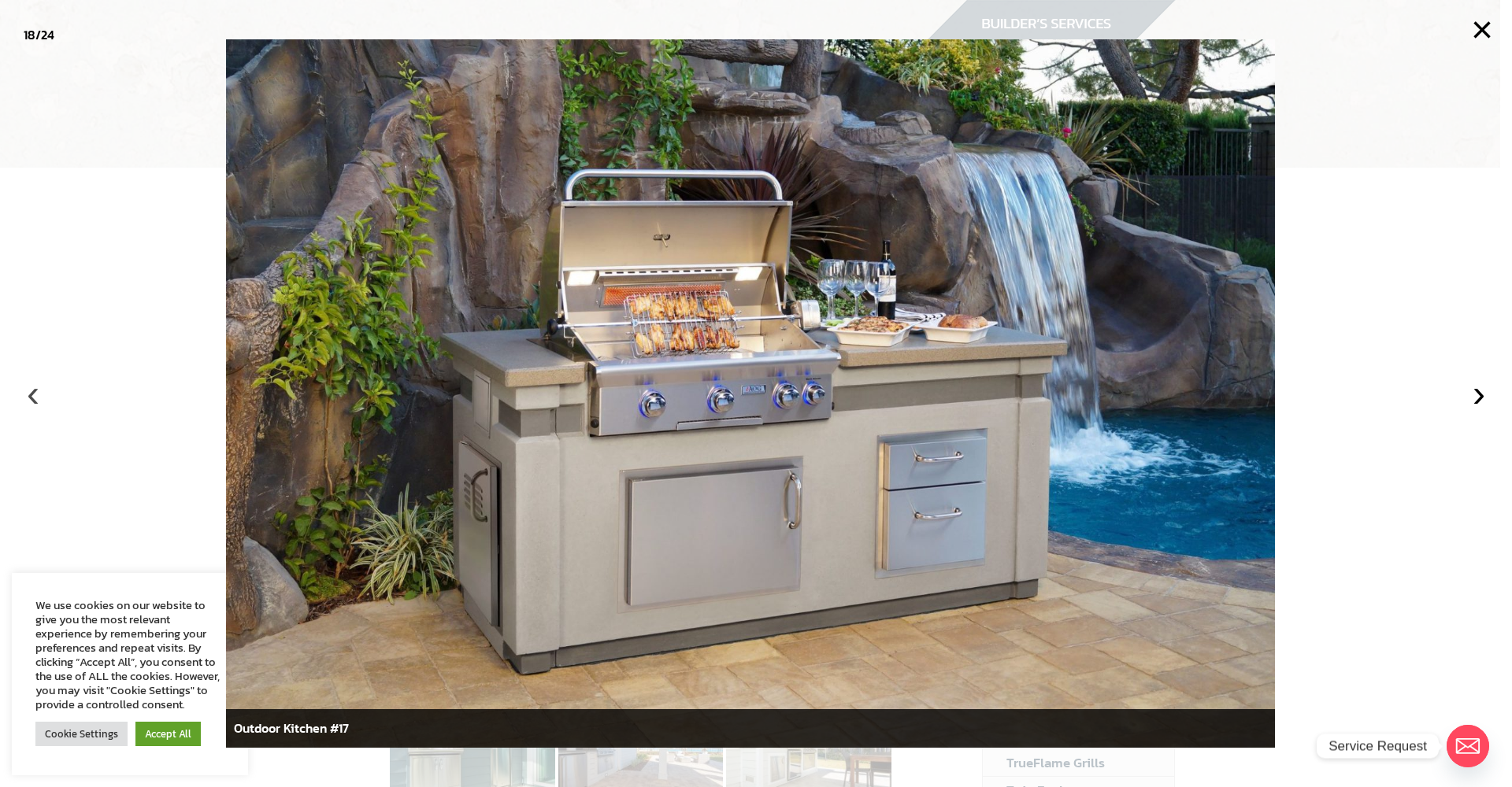
click at [31, 397] on button "‹" at bounding box center [33, 394] width 35 height 35
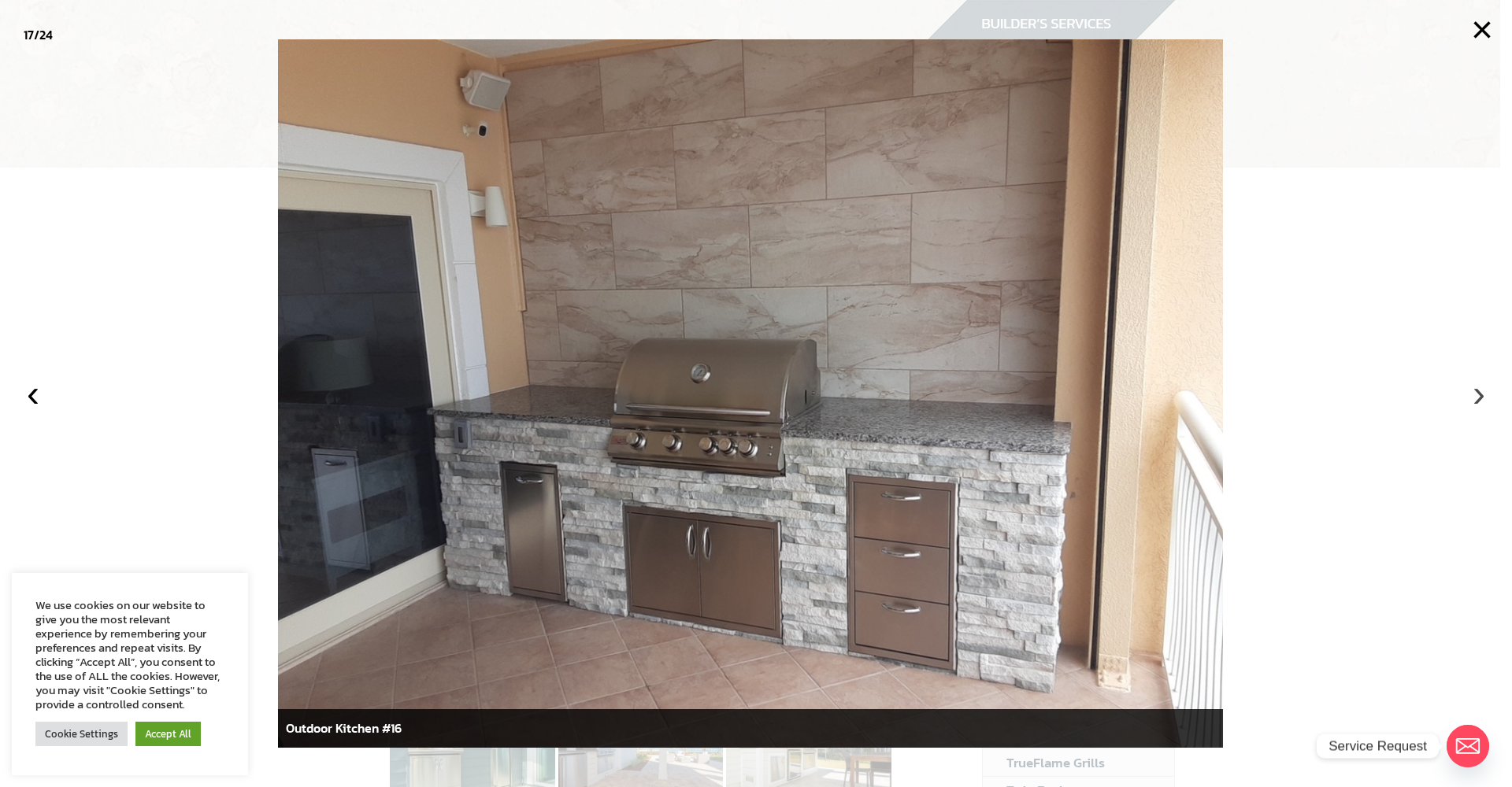
click at [1479, 399] on button "›" at bounding box center [1480, 394] width 35 height 35
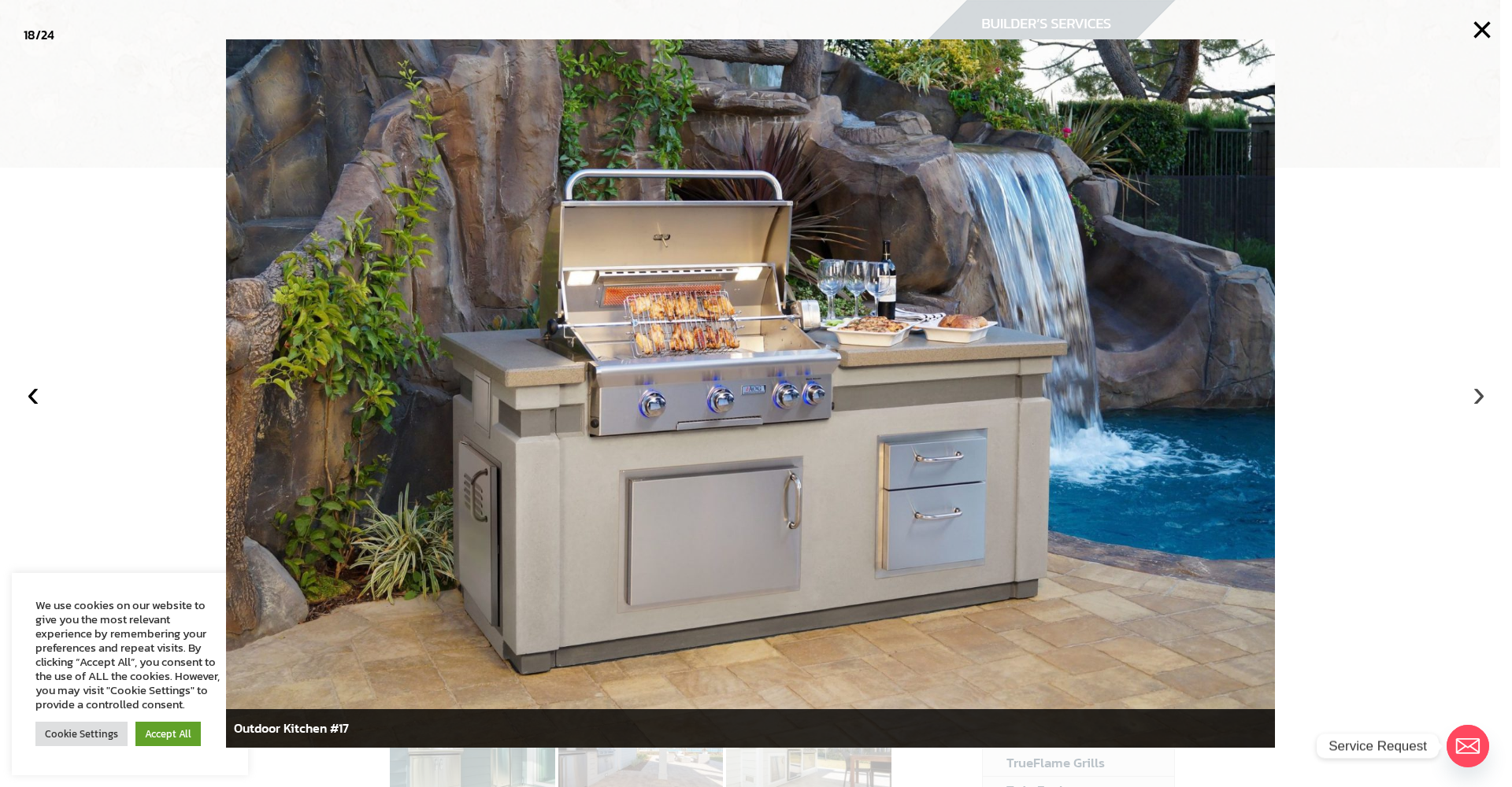
click at [1479, 399] on button "›" at bounding box center [1480, 394] width 35 height 35
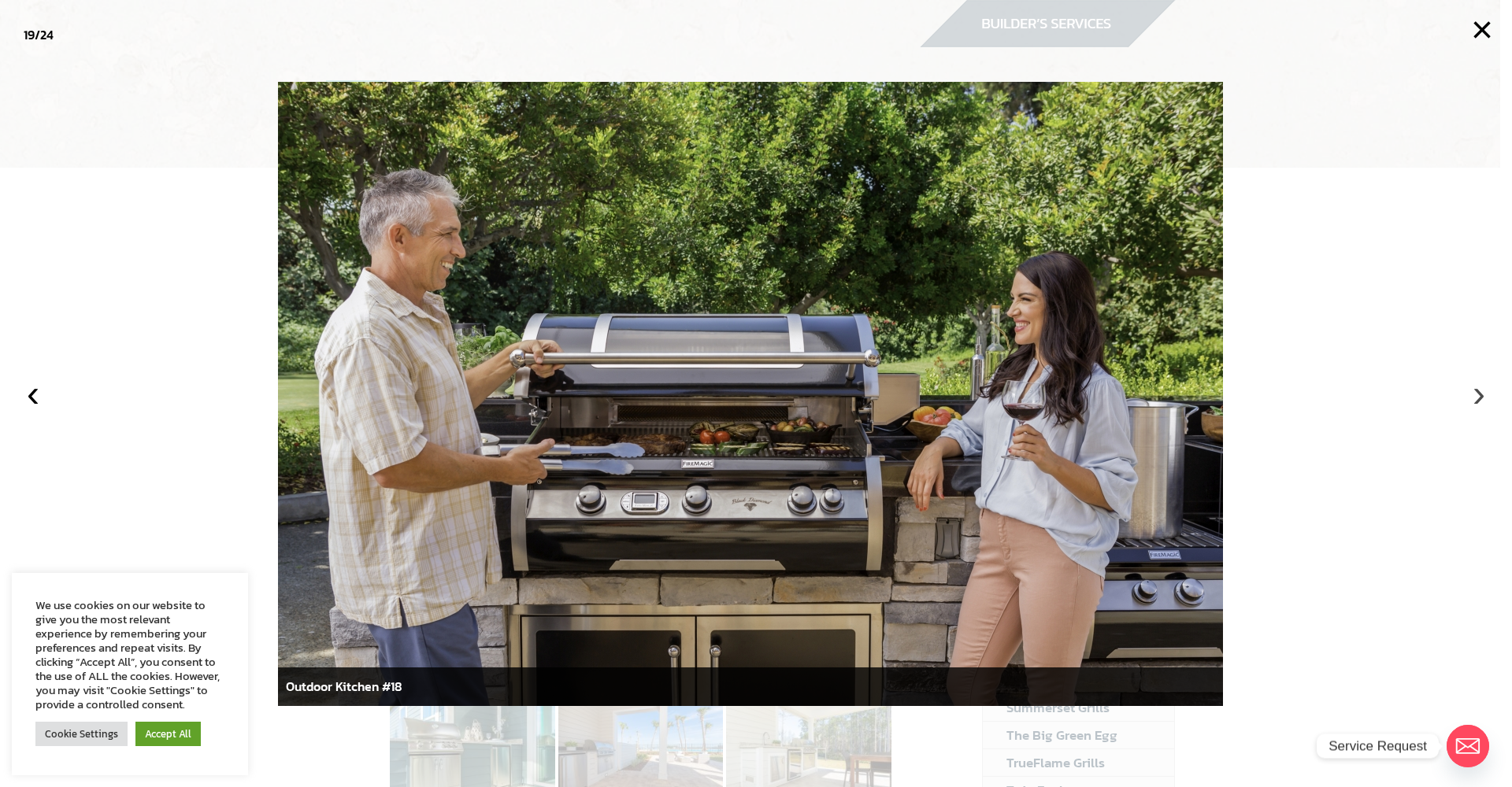
click at [1479, 399] on button "›" at bounding box center [1480, 394] width 35 height 35
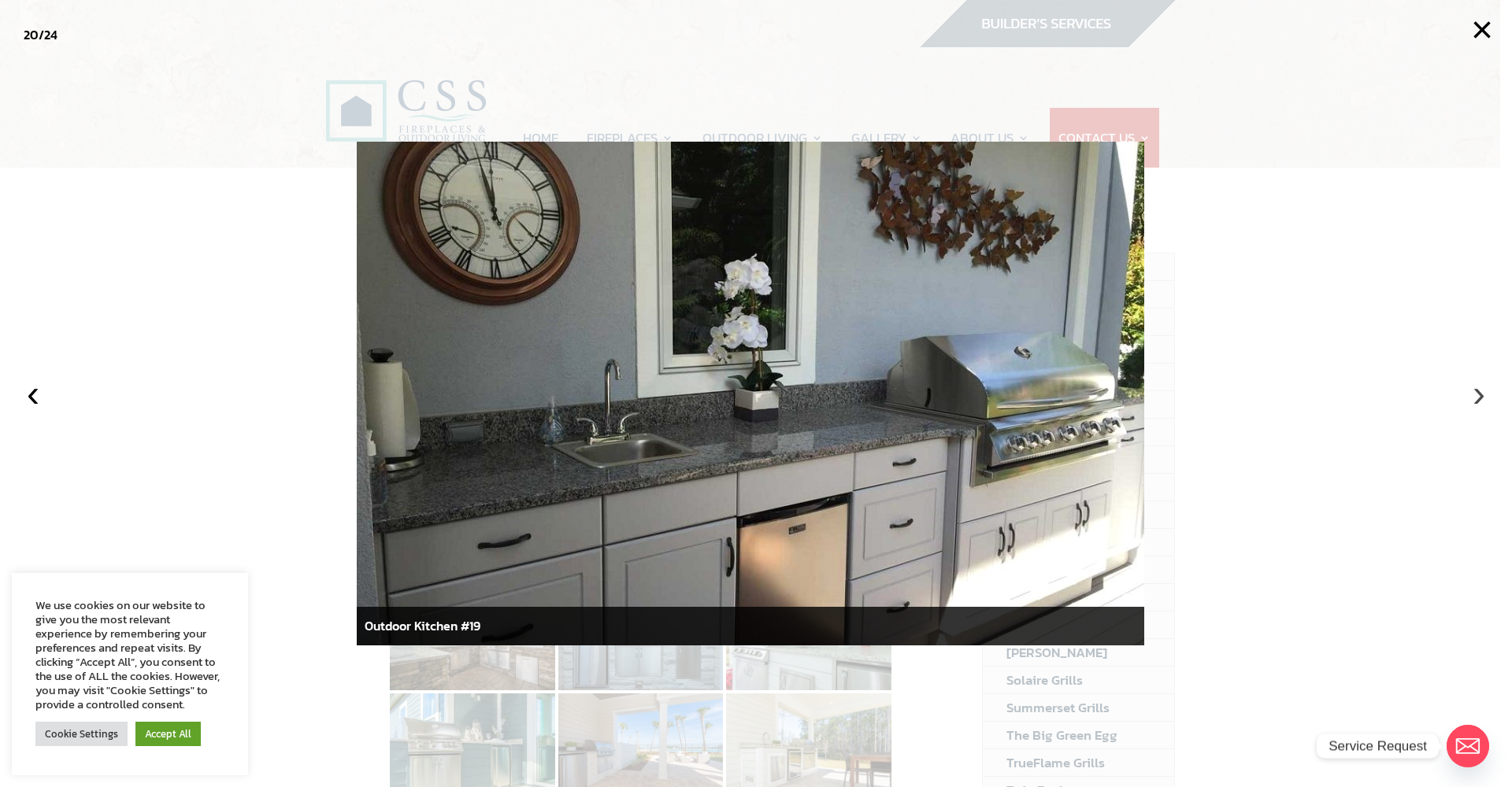
click at [1479, 399] on button "›" at bounding box center [1480, 394] width 35 height 35
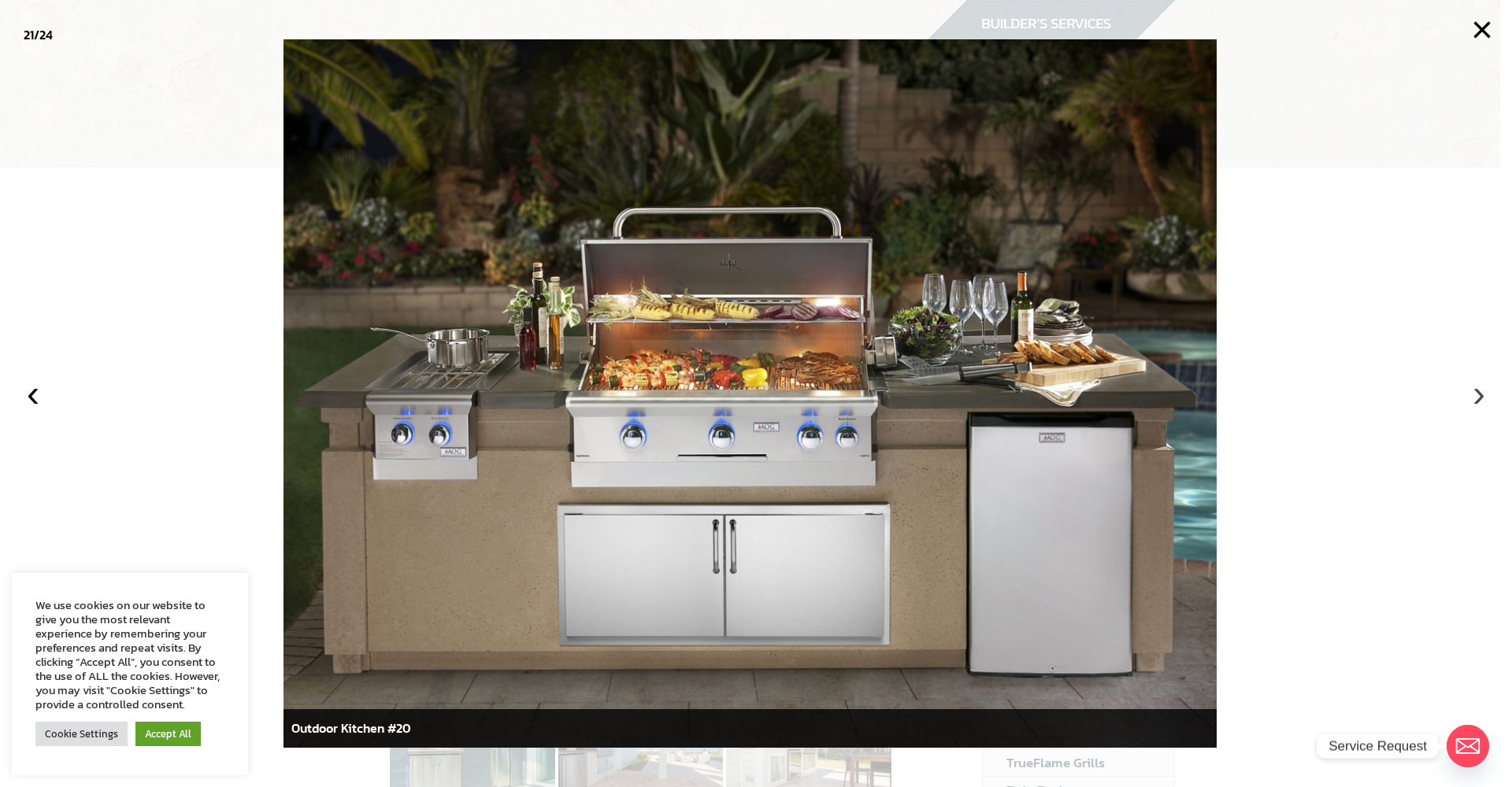
click at [1479, 399] on button "›" at bounding box center [1480, 394] width 35 height 35
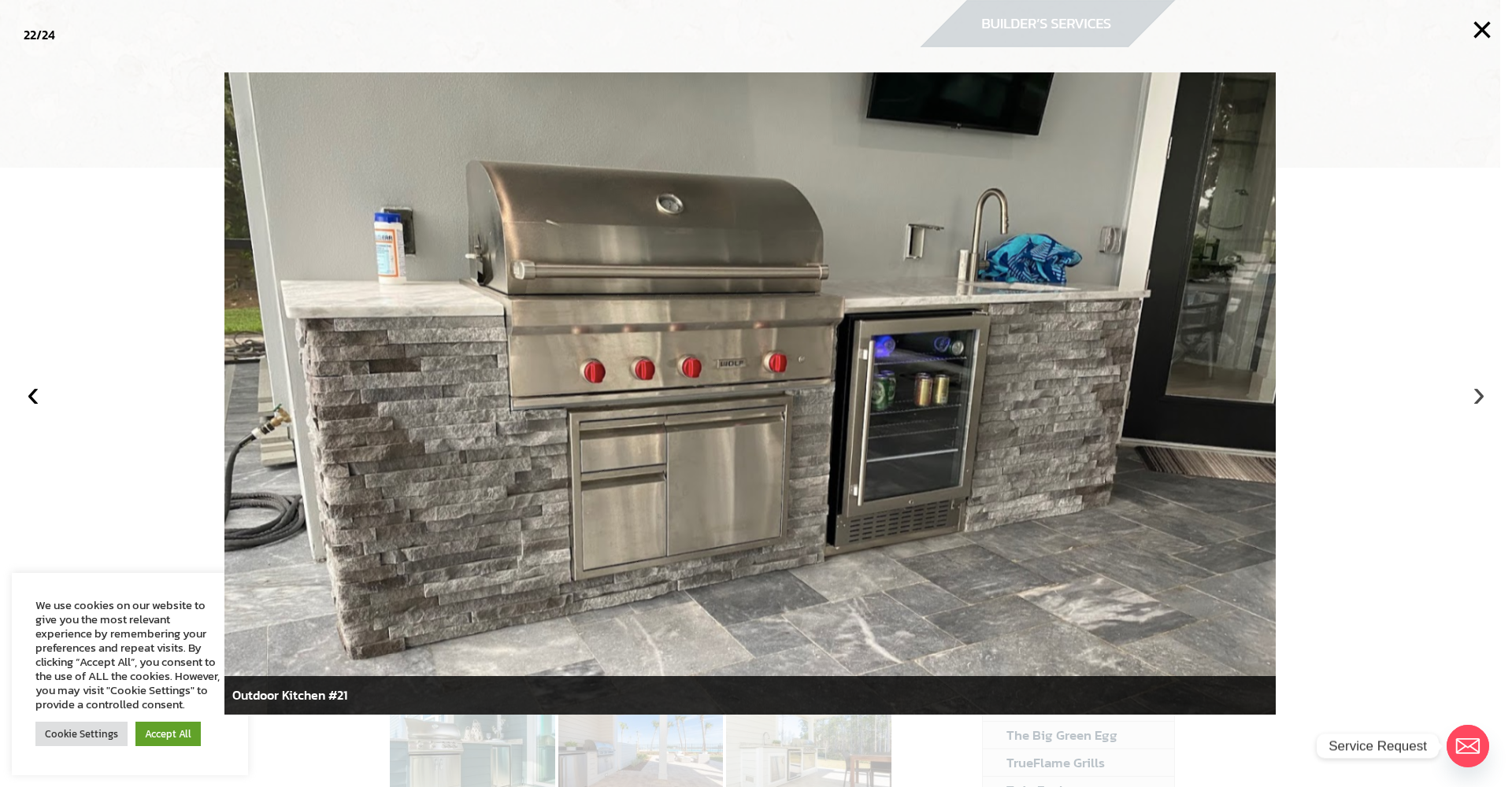
click at [1479, 399] on button "›" at bounding box center [1480, 394] width 35 height 35
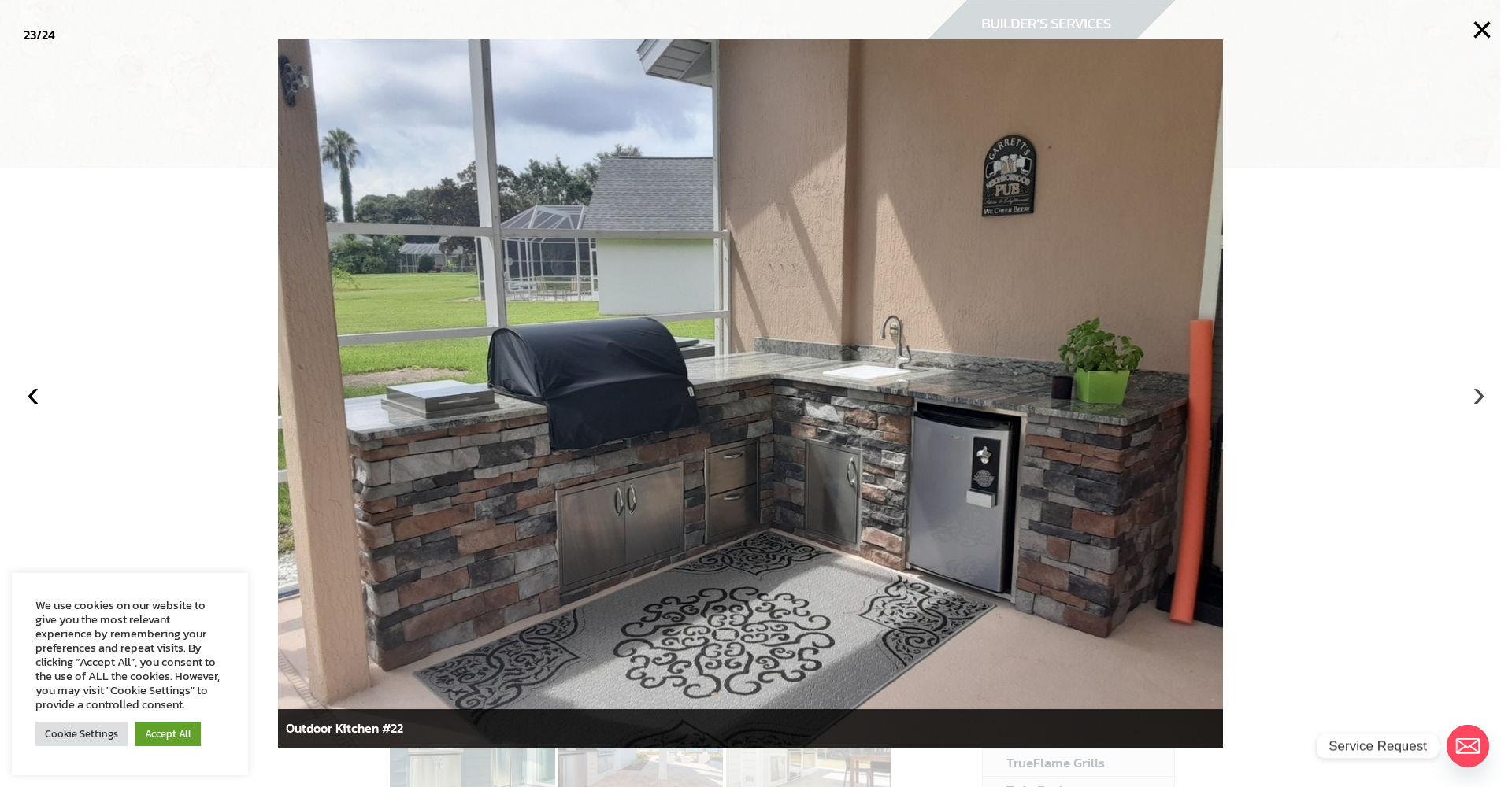
click at [1479, 399] on button "›" at bounding box center [1480, 394] width 35 height 35
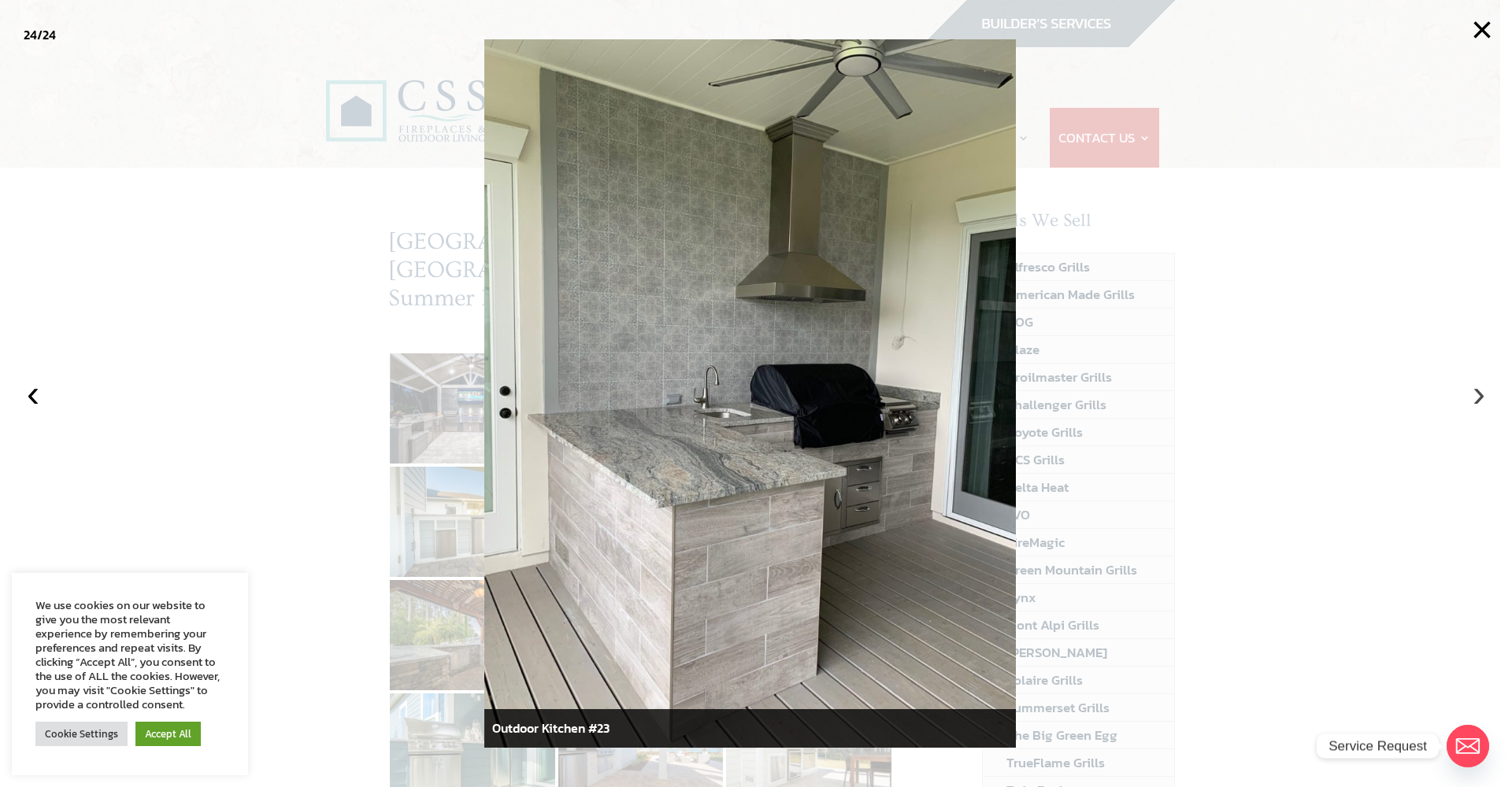
click at [1479, 399] on button "›" at bounding box center [1480, 394] width 35 height 35
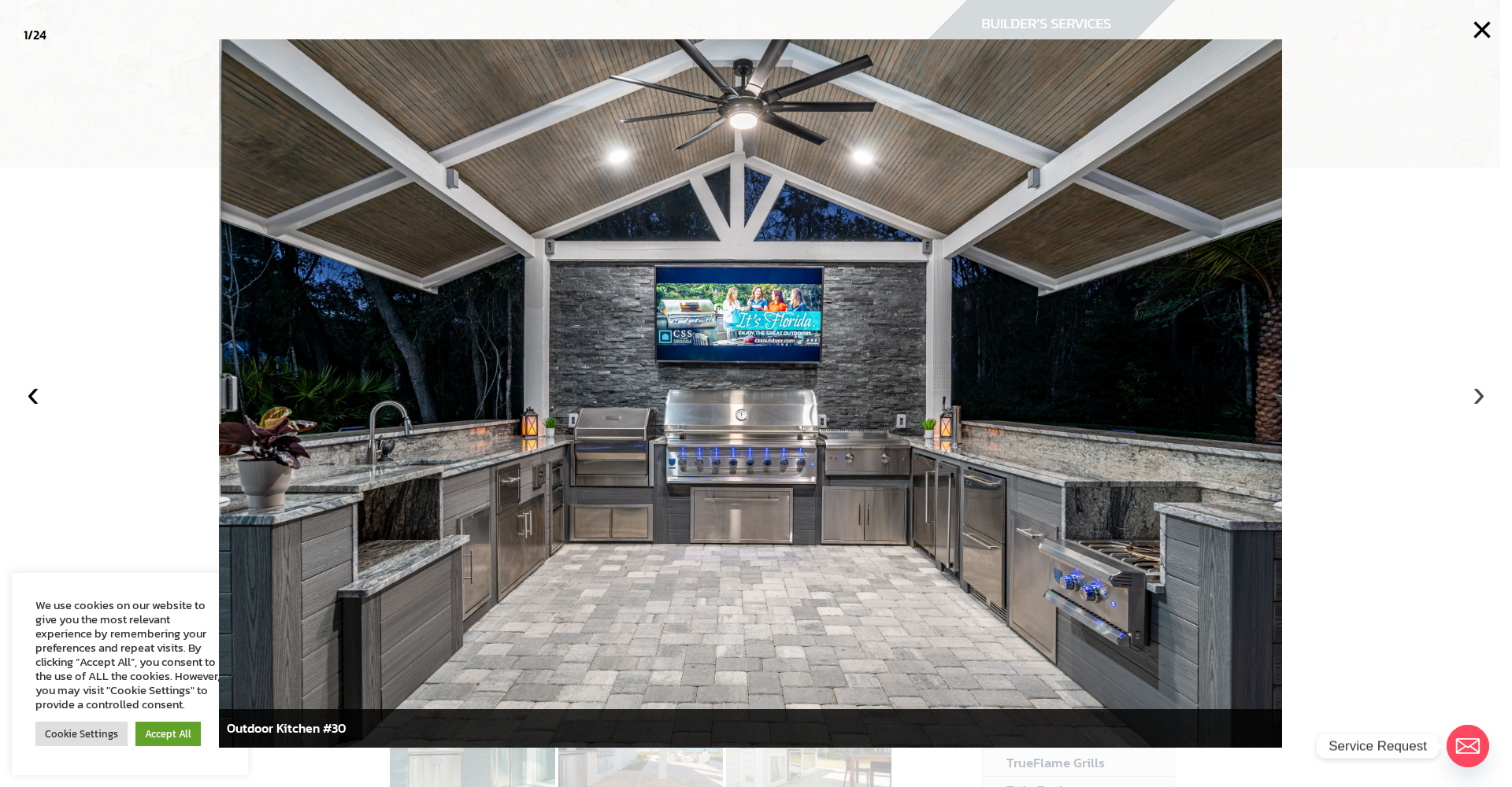
click at [1479, 399] on button "›" at bounding box center [1480, 394] width 35 height 35
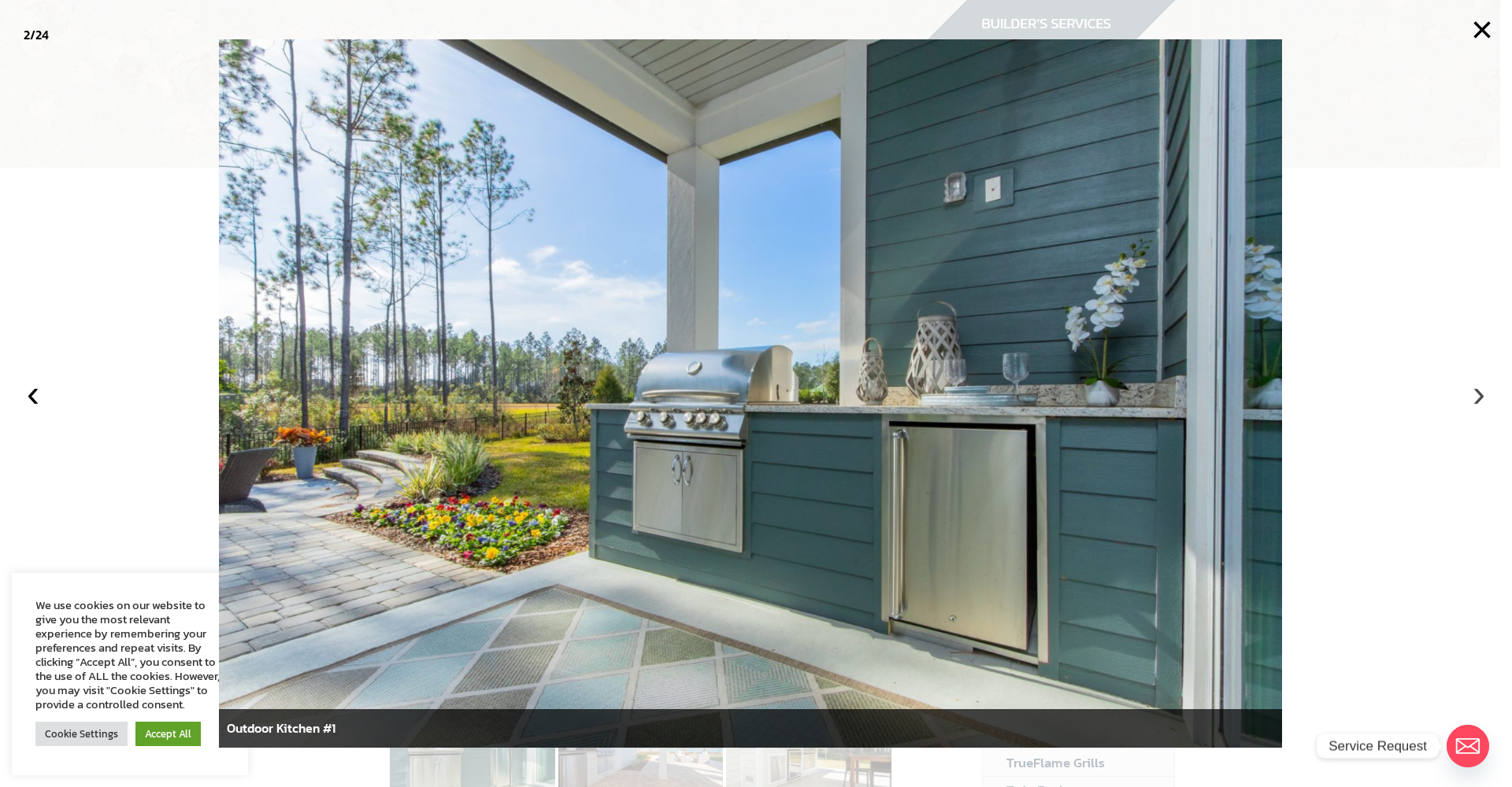
click at [1479, 399] on button "›" at bounding box center [1480, 394] width 35 height 35
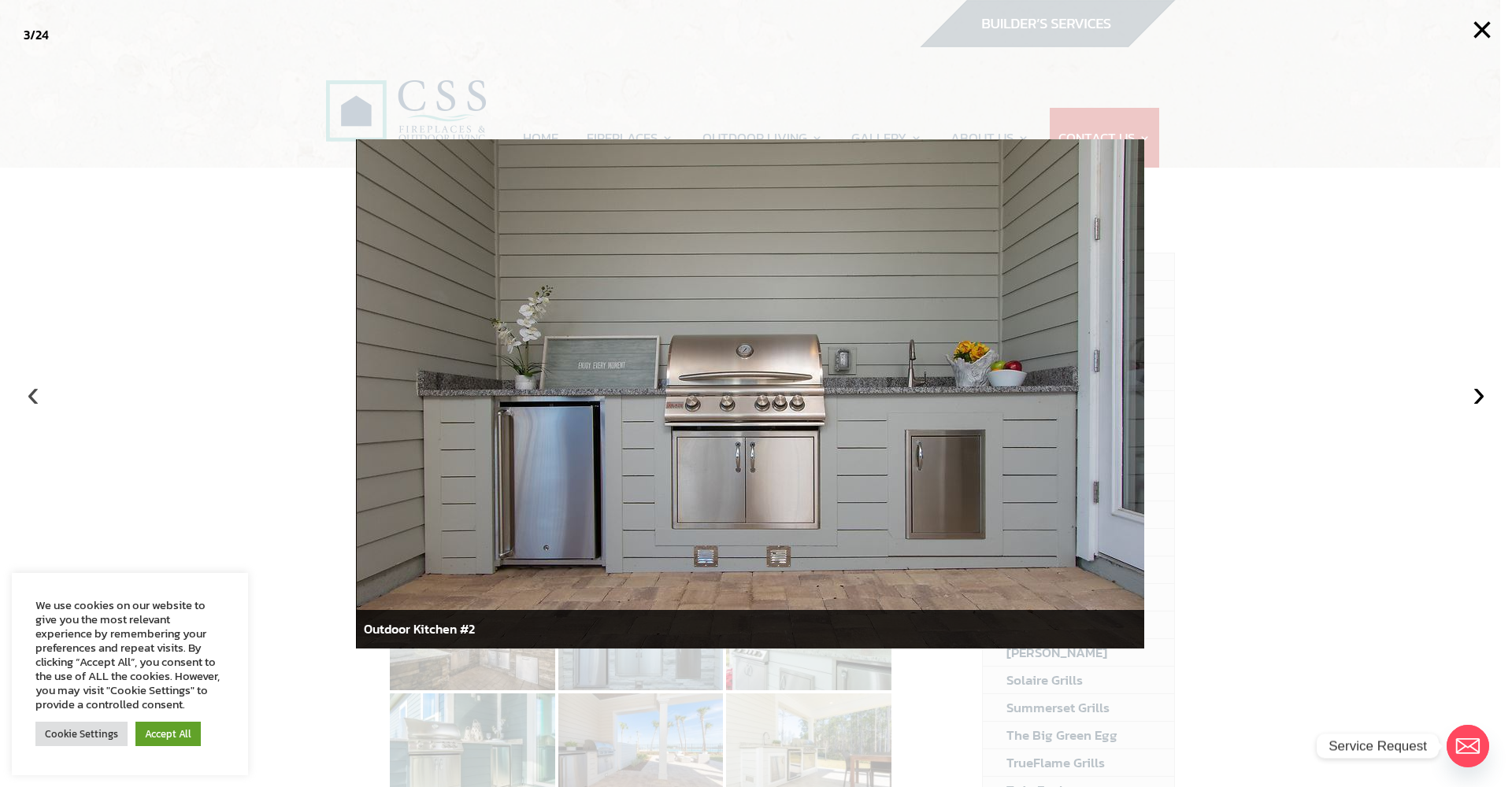
click at [30, 398] on button "‹" at bounding box center [33, 394] width 35 height 35
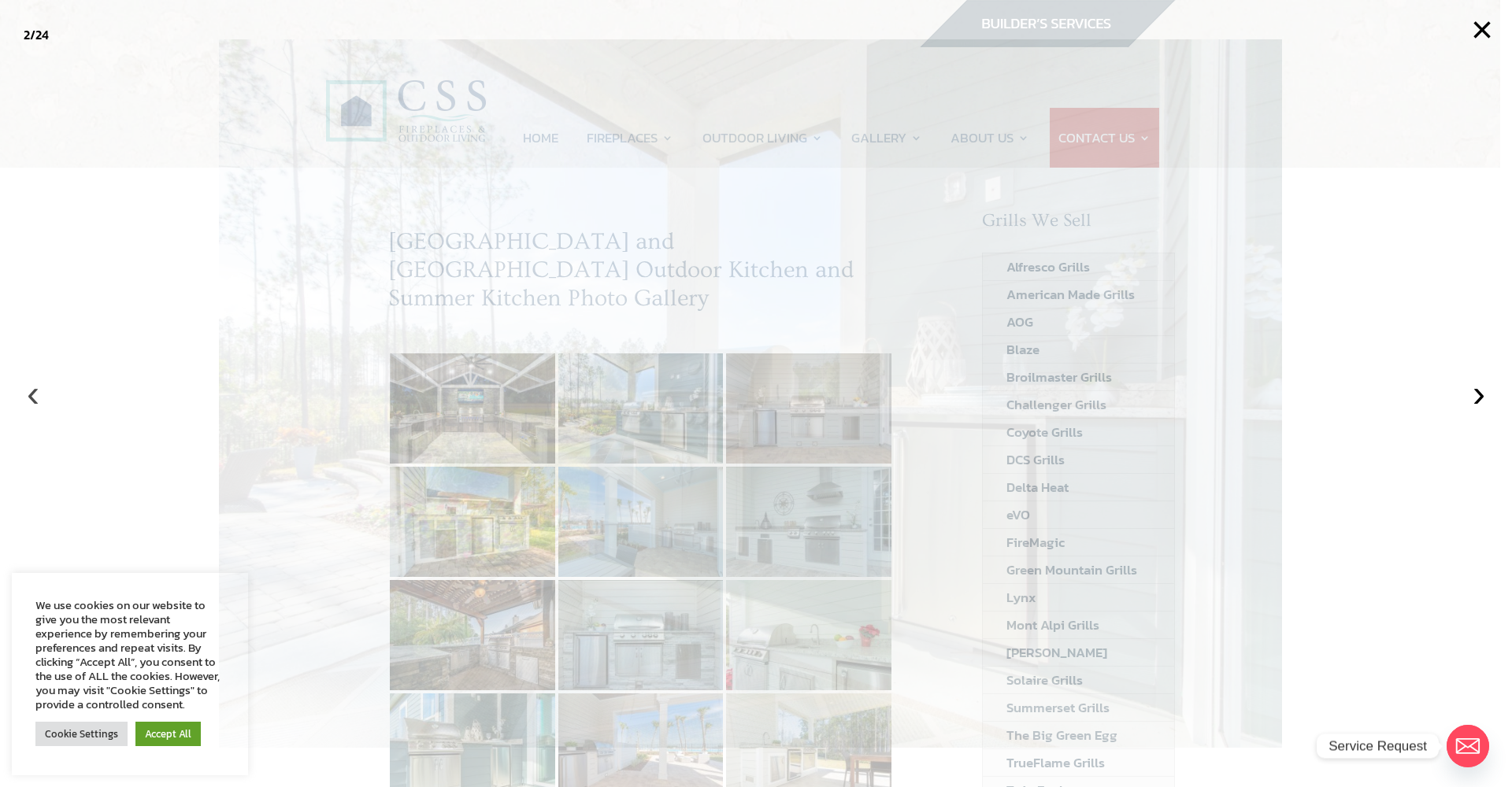
click at [30, 398] on button "‹" at bounding box center [33, 394] width 35 height 35
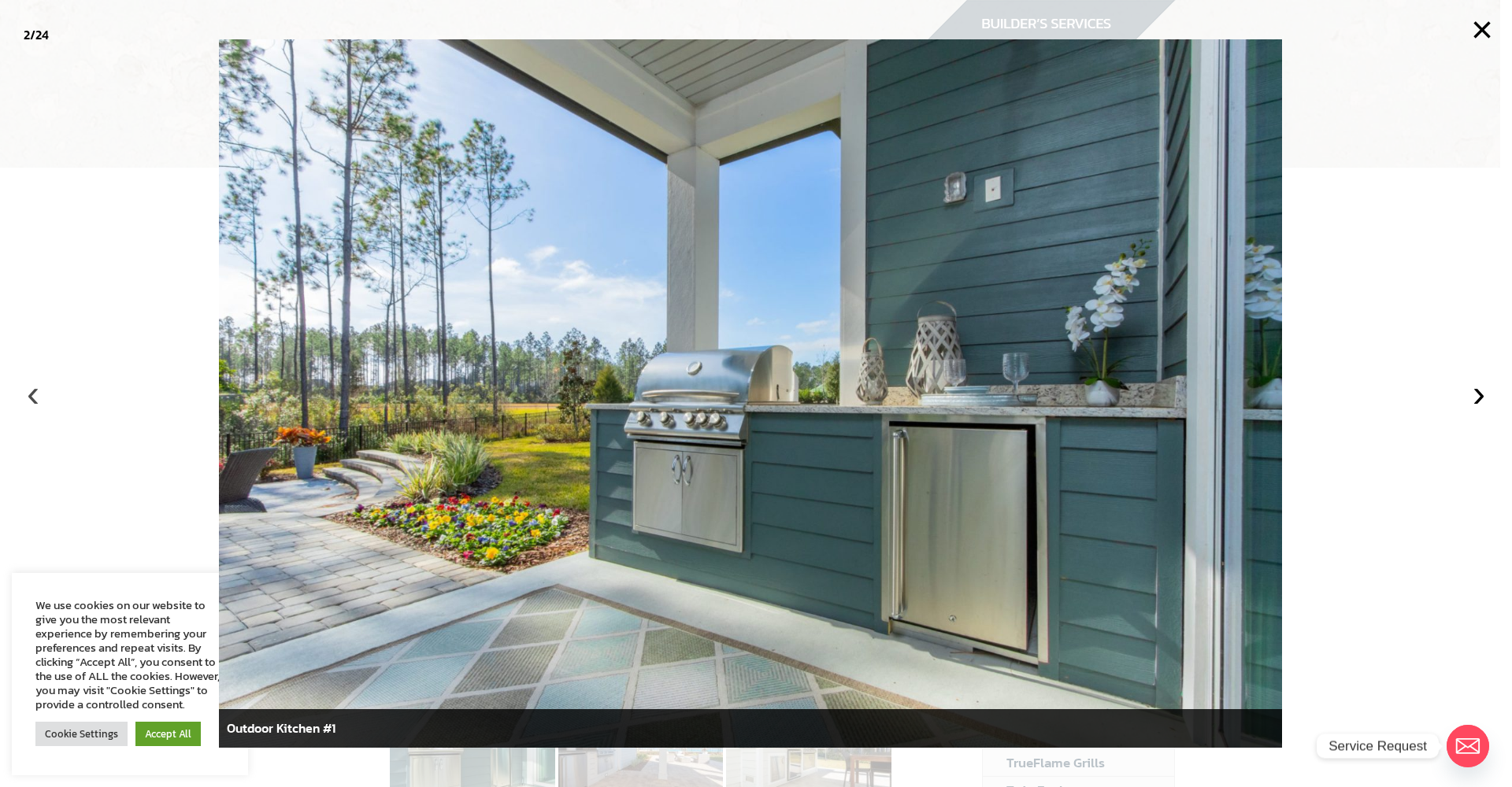
click at [32, 398] on button "‹" at bounding box center [33, 394] width 35 height 35
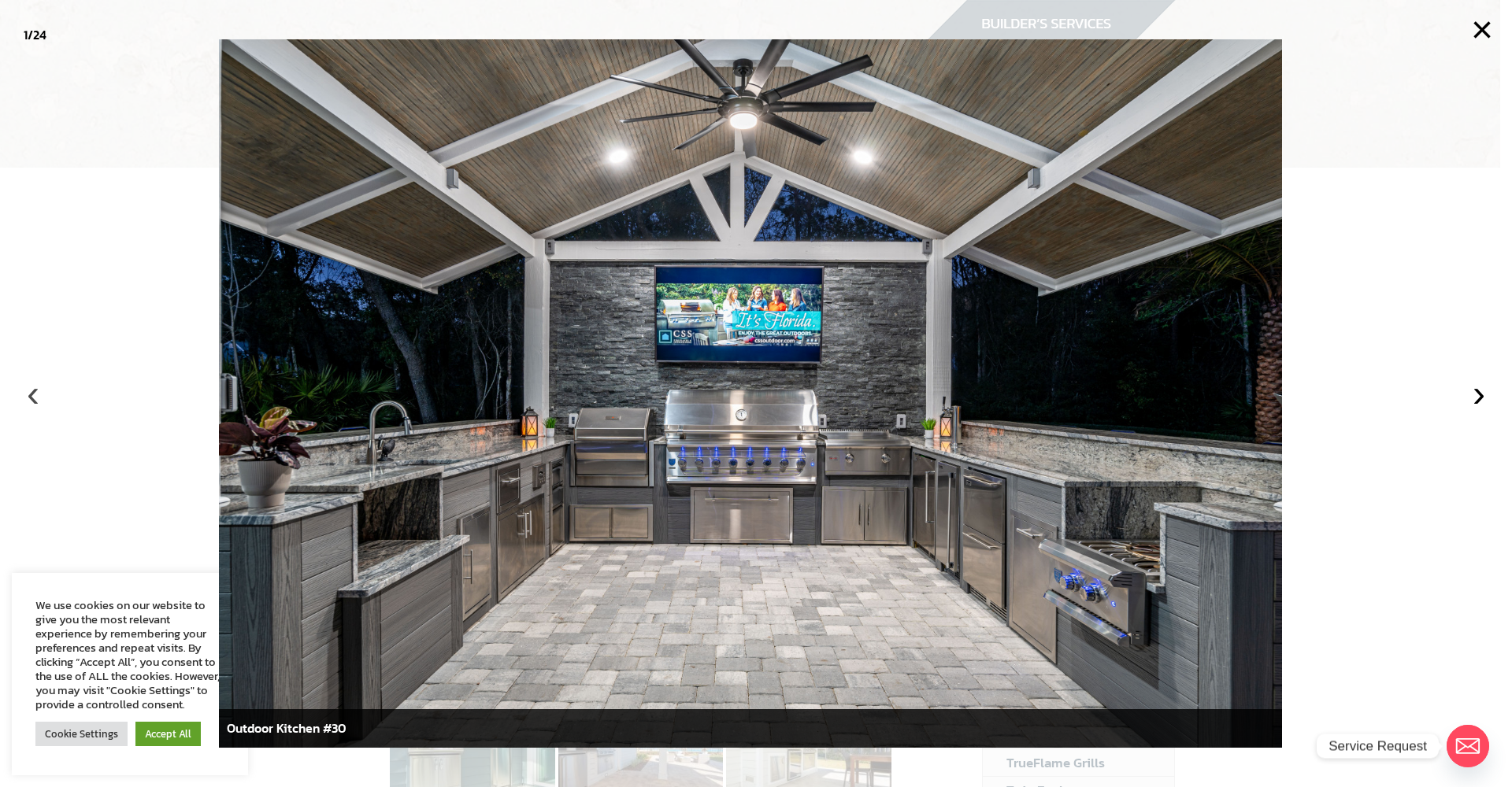
click at [32, 398] on button "‹" at bounding box center [33, 394] width 35 height 35
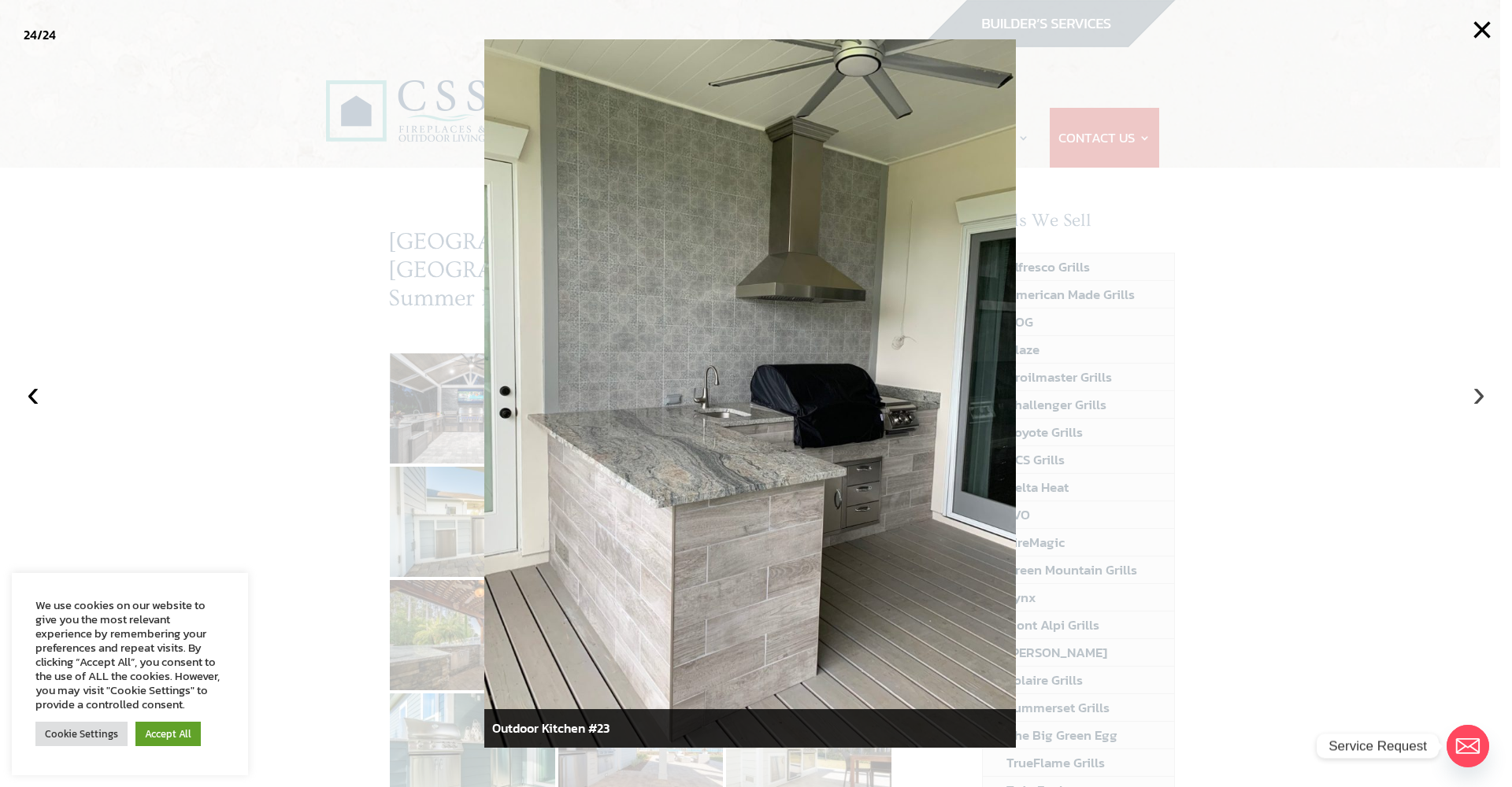
click at [1475, 397] on button "›" at bounding box center [1480, 394] width 35 height 35
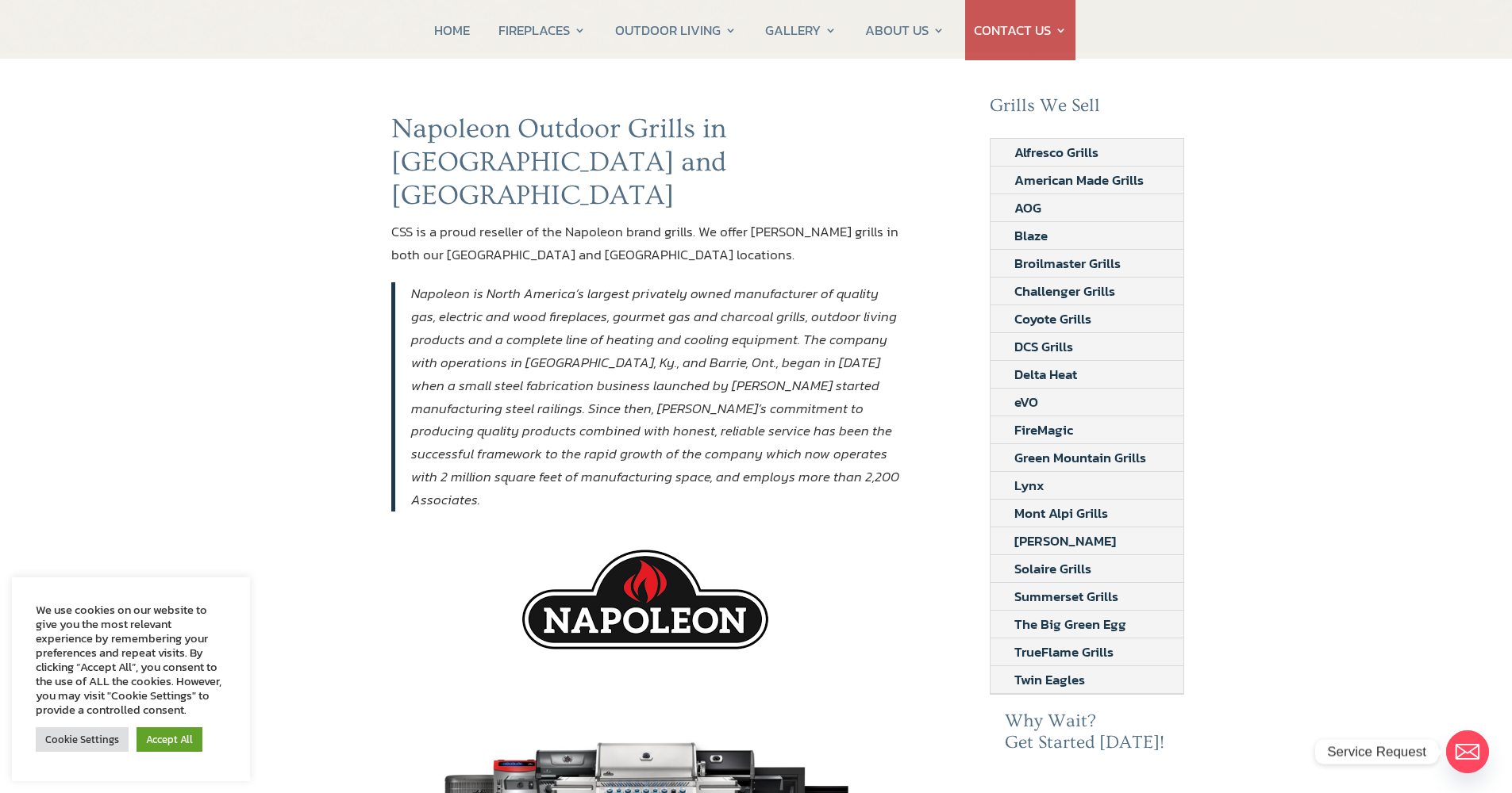
scroll to position [13, 0]
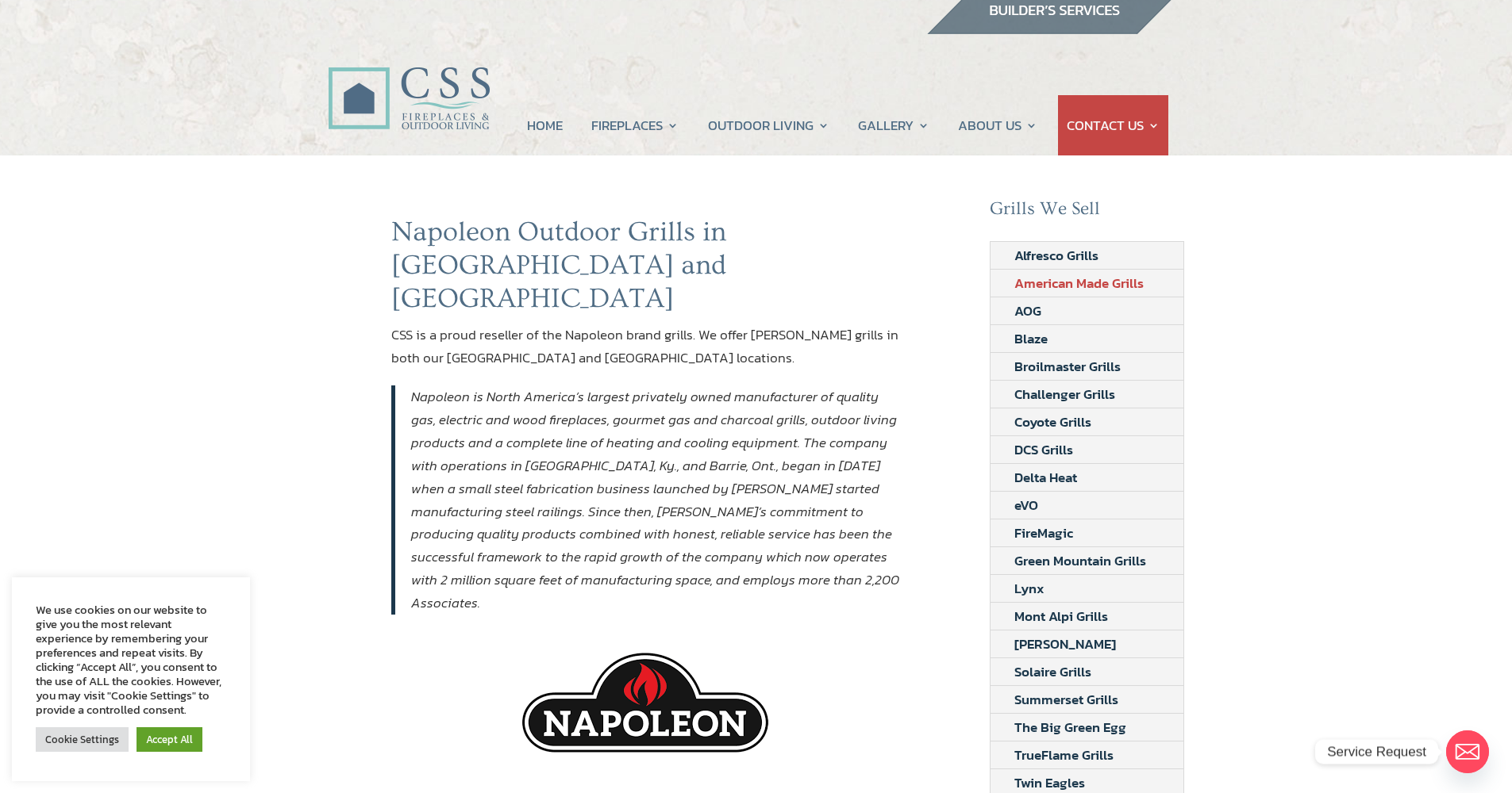
click at [1072, 283] on link "American Made Grills" at bounding box center [1078, 283] width 177 height 27
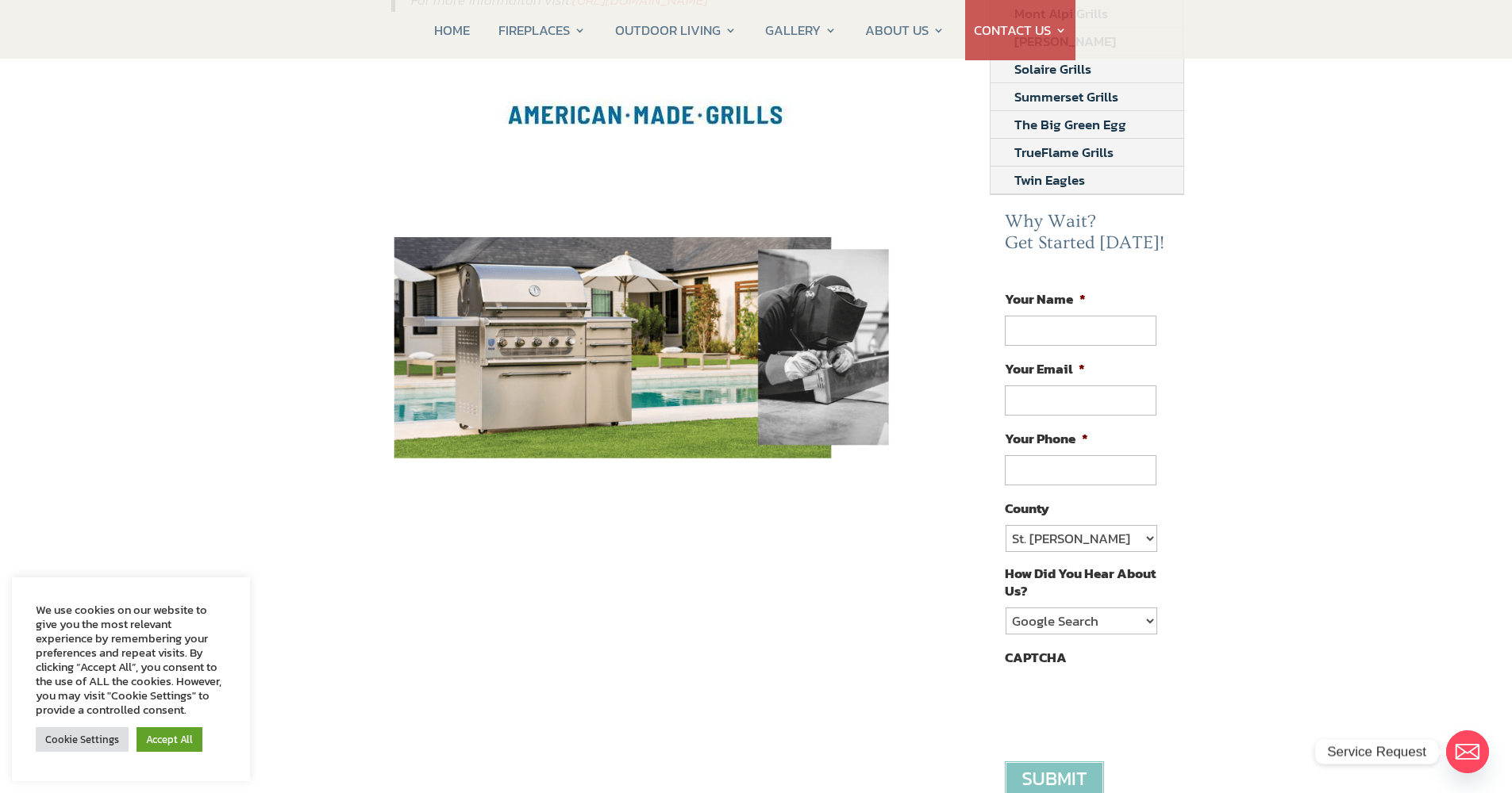
scroll to position [321, 0]
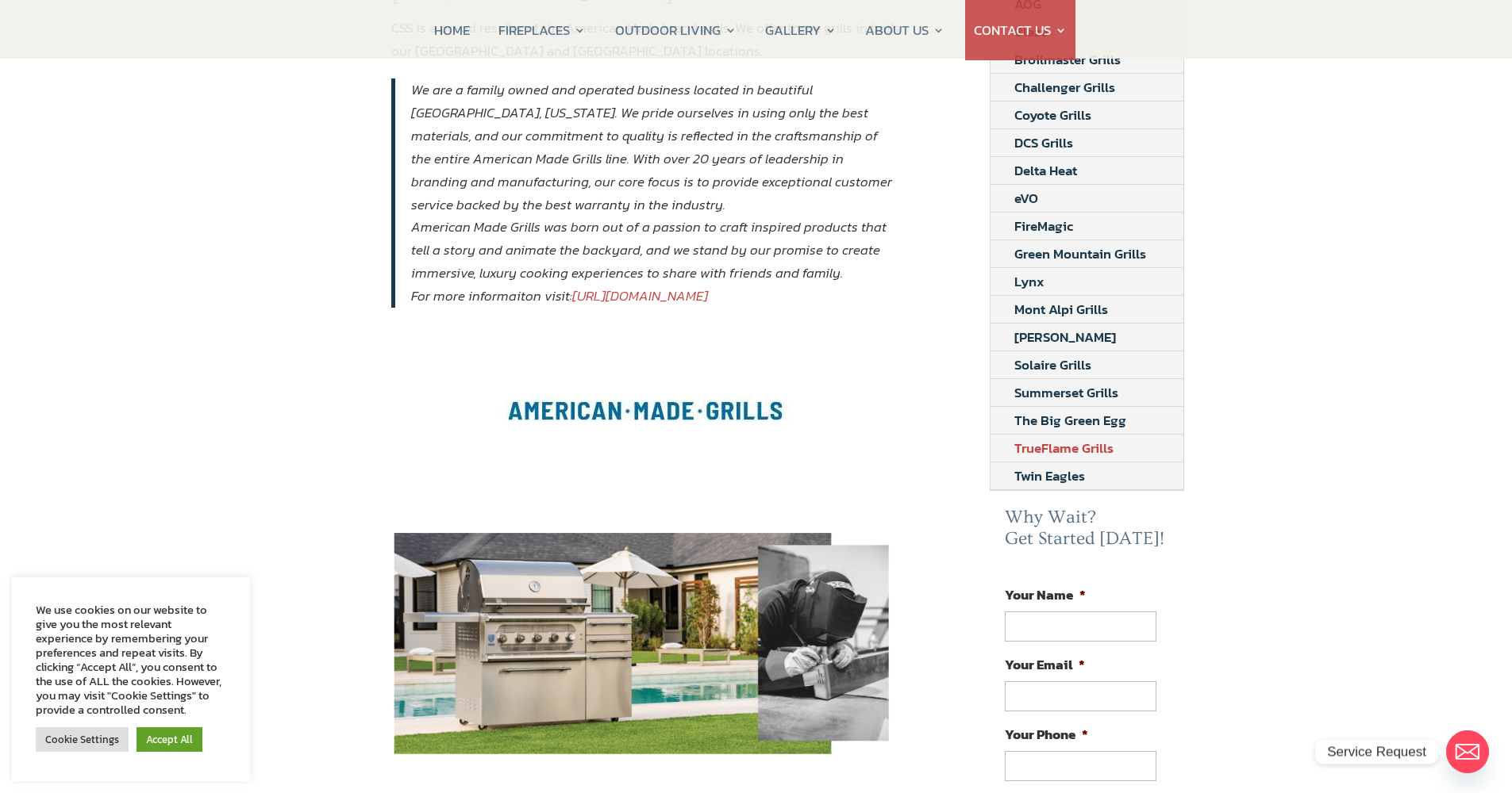
click at [1051, 446] on link "TrueFlame Grills" at bounding box center [1063, 447] width 147 height 27
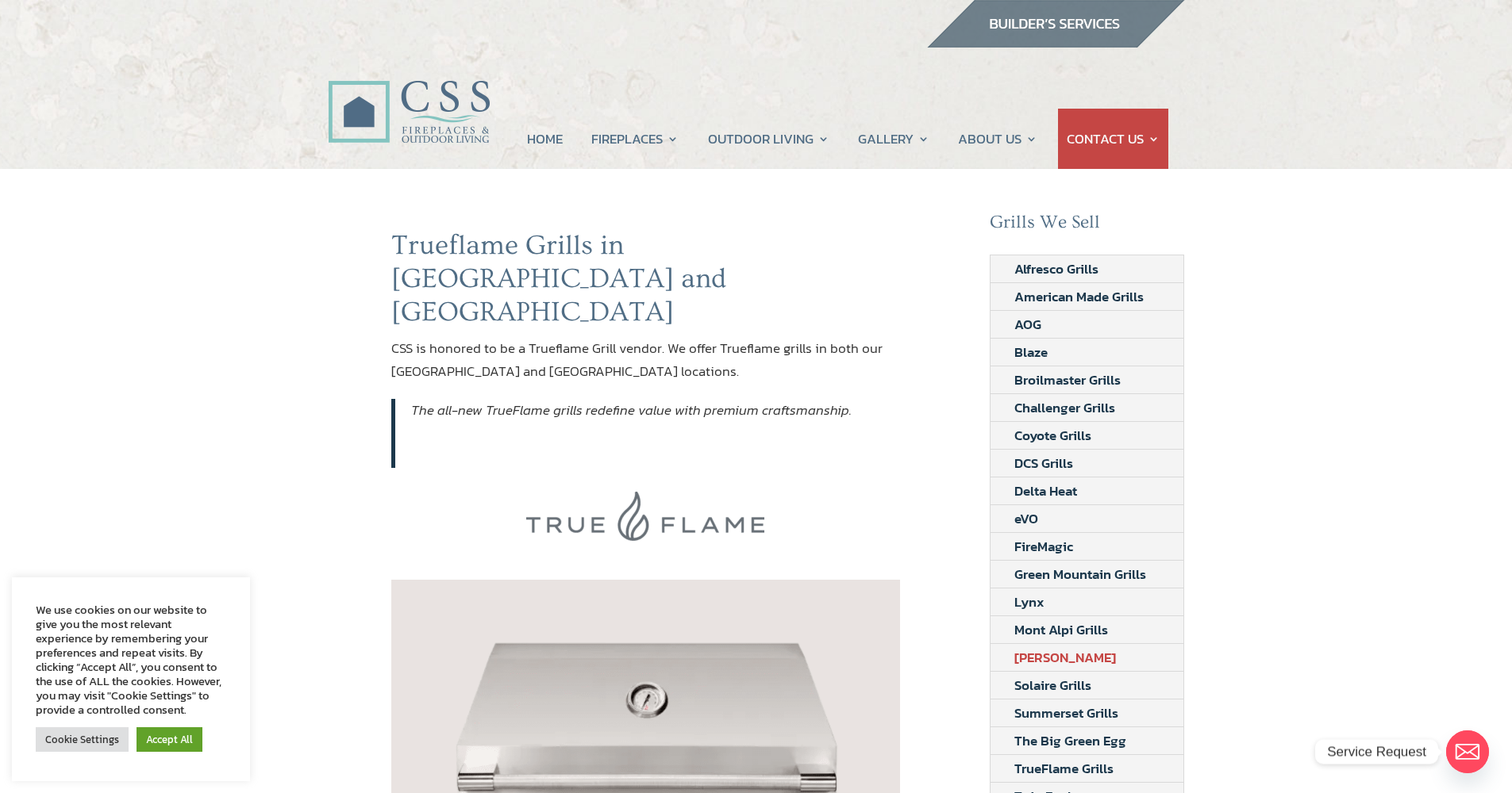
click at [1065, 655] on link "[PERSON_NAME]" at bounding box center [1065, 658] width 150 height 27
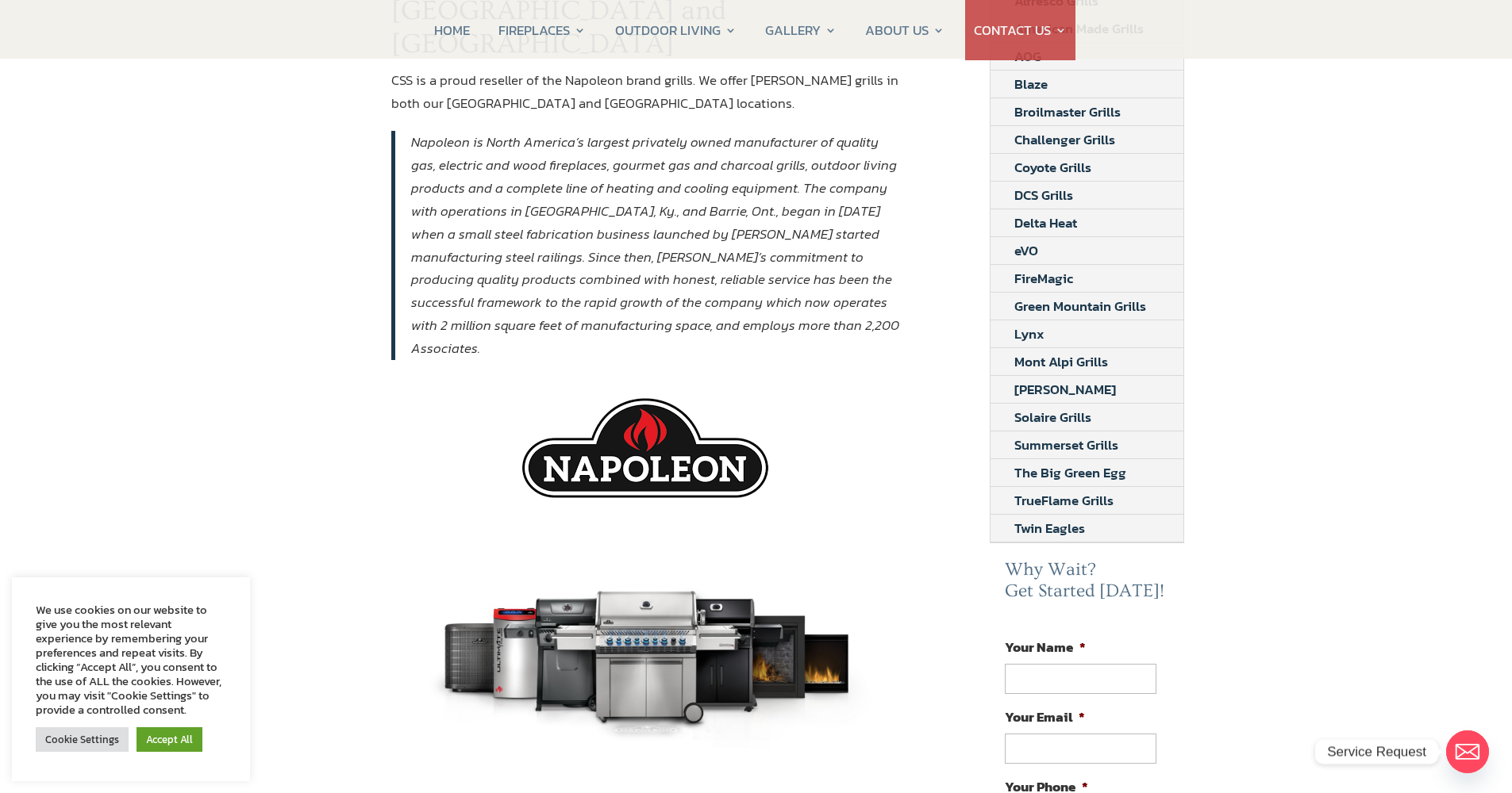
click at [656, 389] on img at bounding box center [646, 448] width 246 height 128
click at [694, 530] on div at bounding box center [646, 648] width 509 height 236
click at [694, 248] on em "Napoleon is North America’s largest privately owned manufacturer of quality gas…" at bounding box center [654, 245] width 488 height 227
drag, startPoint x: 646, startPoint y: 232, endPoint x: 461, endPoint y: 248, distance: 185.7
click at [635, 234] on em "Napoleon is North America’s largest privately owned manufacturer of quality gas…" at bounding box center [654, 245] width 488 height 227
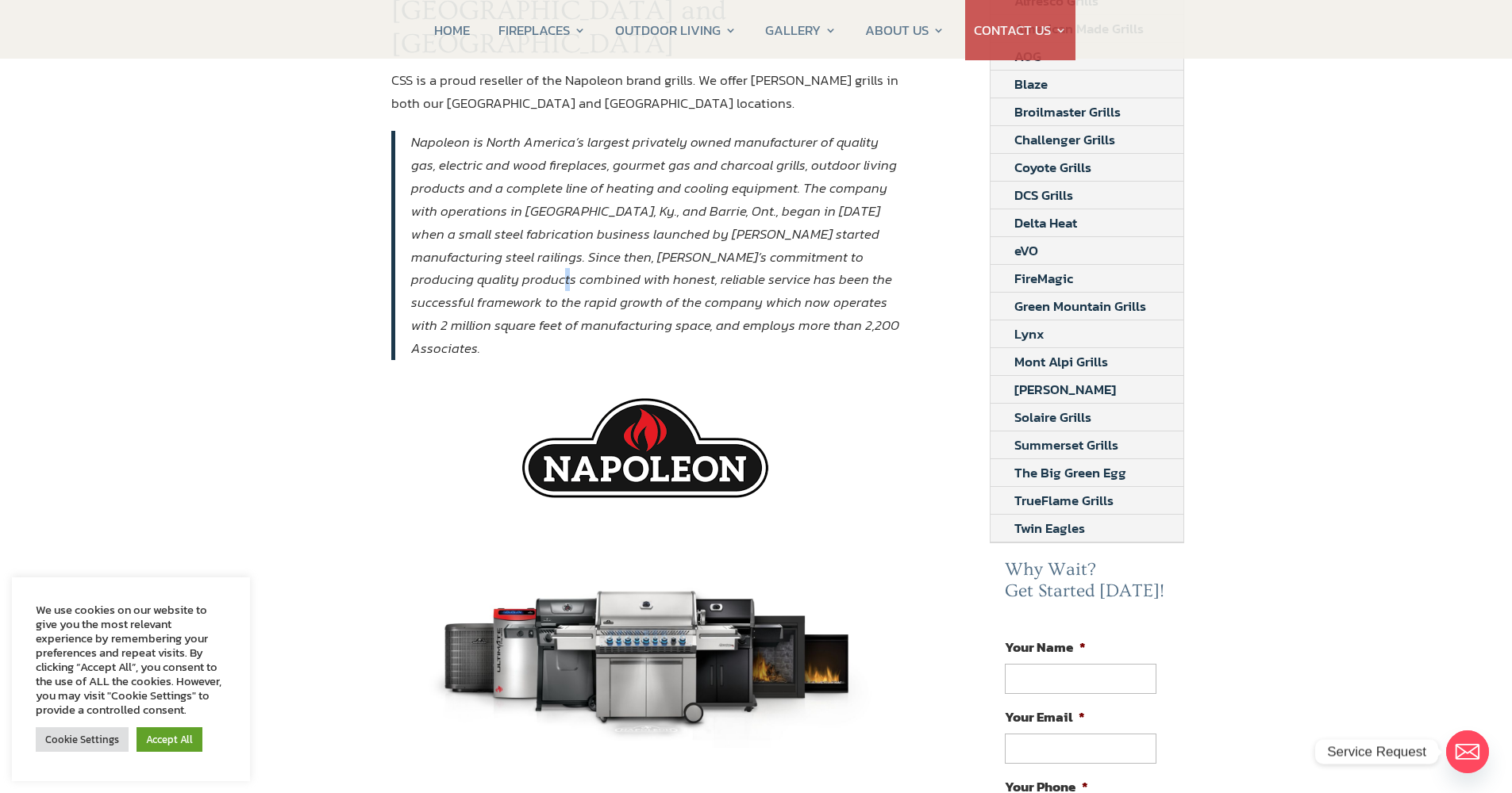
click at [456, 248] on em "Napoleon is North America’s largest privately owned manufacturer of quality gas…" at bounding box center [654, 245] width 488 height 227
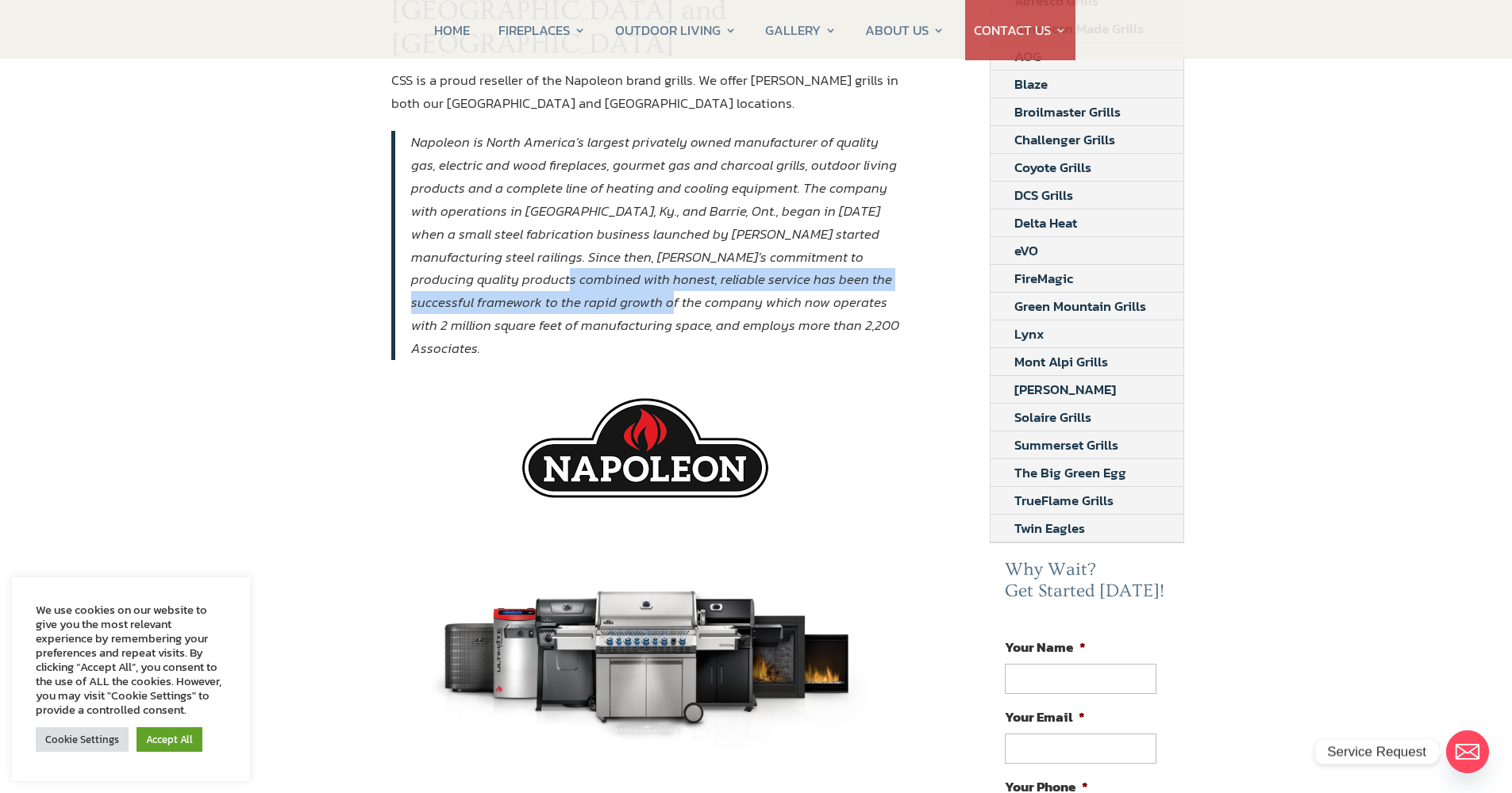
drag, startPoint x: 489, startPoint y: 252, endPoint x: 604, endPoint y: 256, distance: 115.1
click at [566, 256] on em "Napoleon is North America’s largest privately owned manufacturer of quality gas…" at bounding box center [654, 245] width 488 height 227
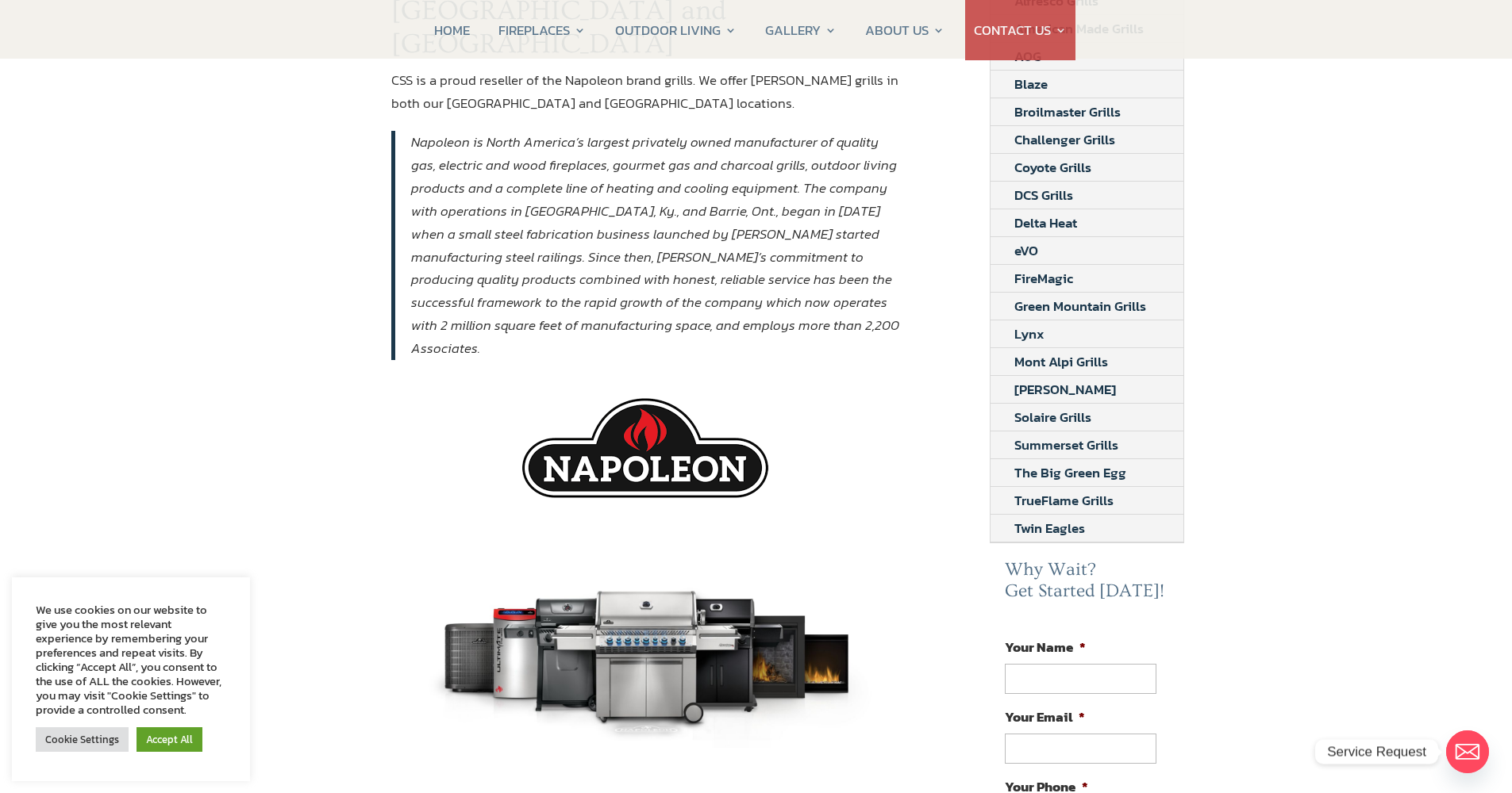
click at [702, 257] on em "Napoleon is North America’s largest privately owned manufacturer of quality gas…" at bounding box center [654, 245] width 488 height 227
click at [840, 406] on div at bounding box center [646, 448] width 509 height 128
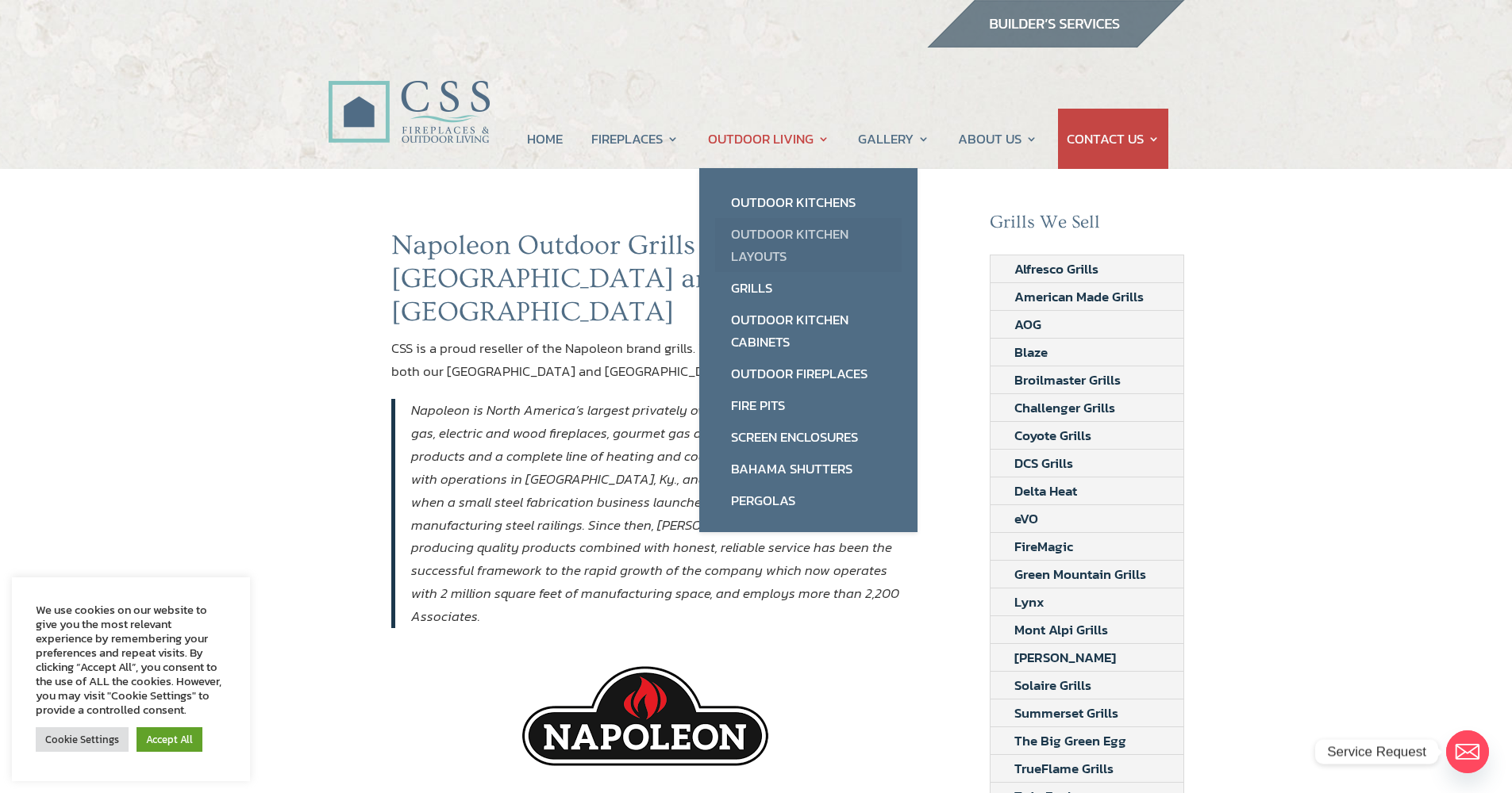
click at [762, 257] on link "Outdoor Kitchen Layouts" at bounding box center [808, 244] width 186 height 54
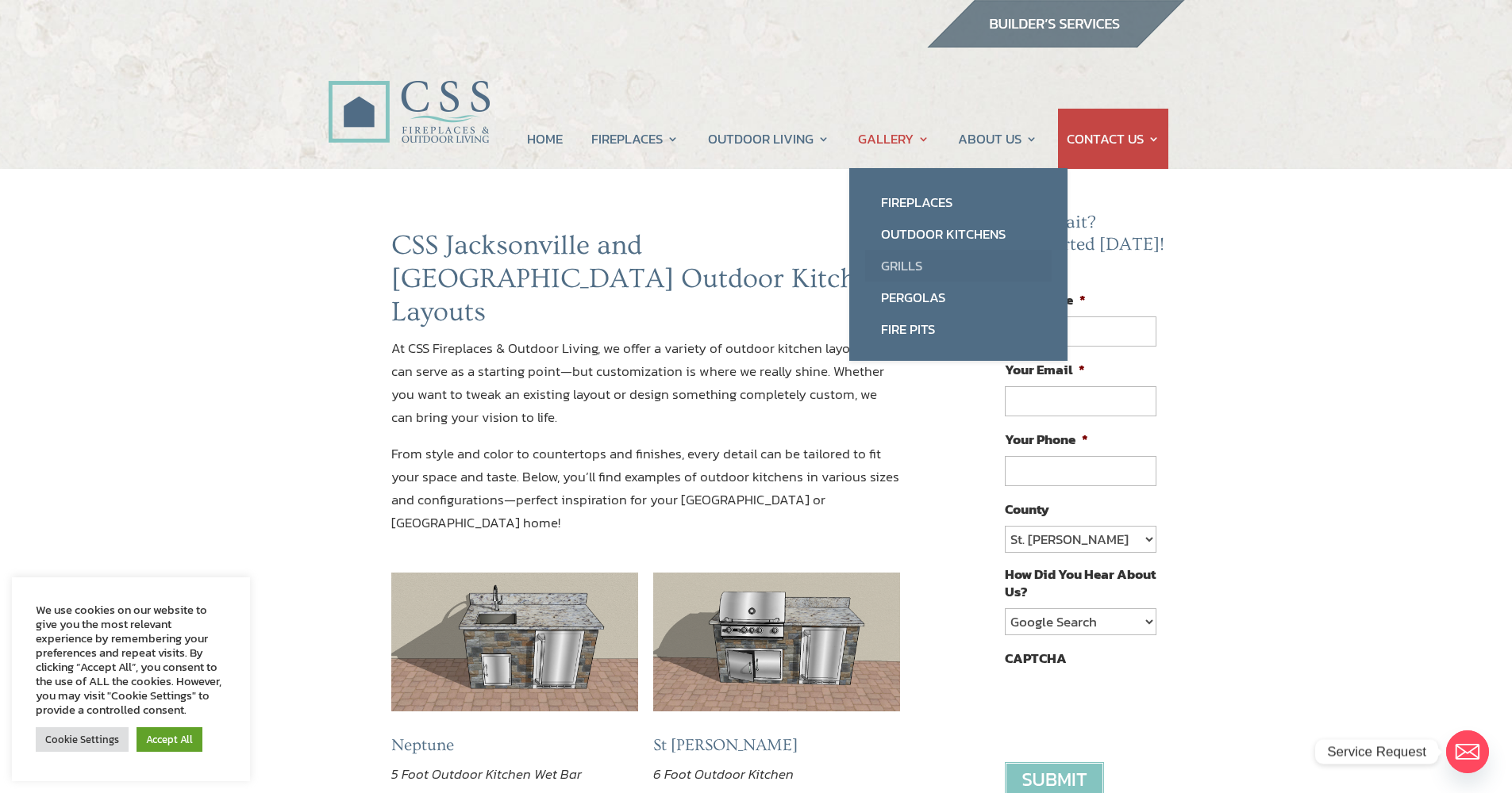
click at [901, 266] on link "Grills" at bounding box center [958, 266] width 186 height 32
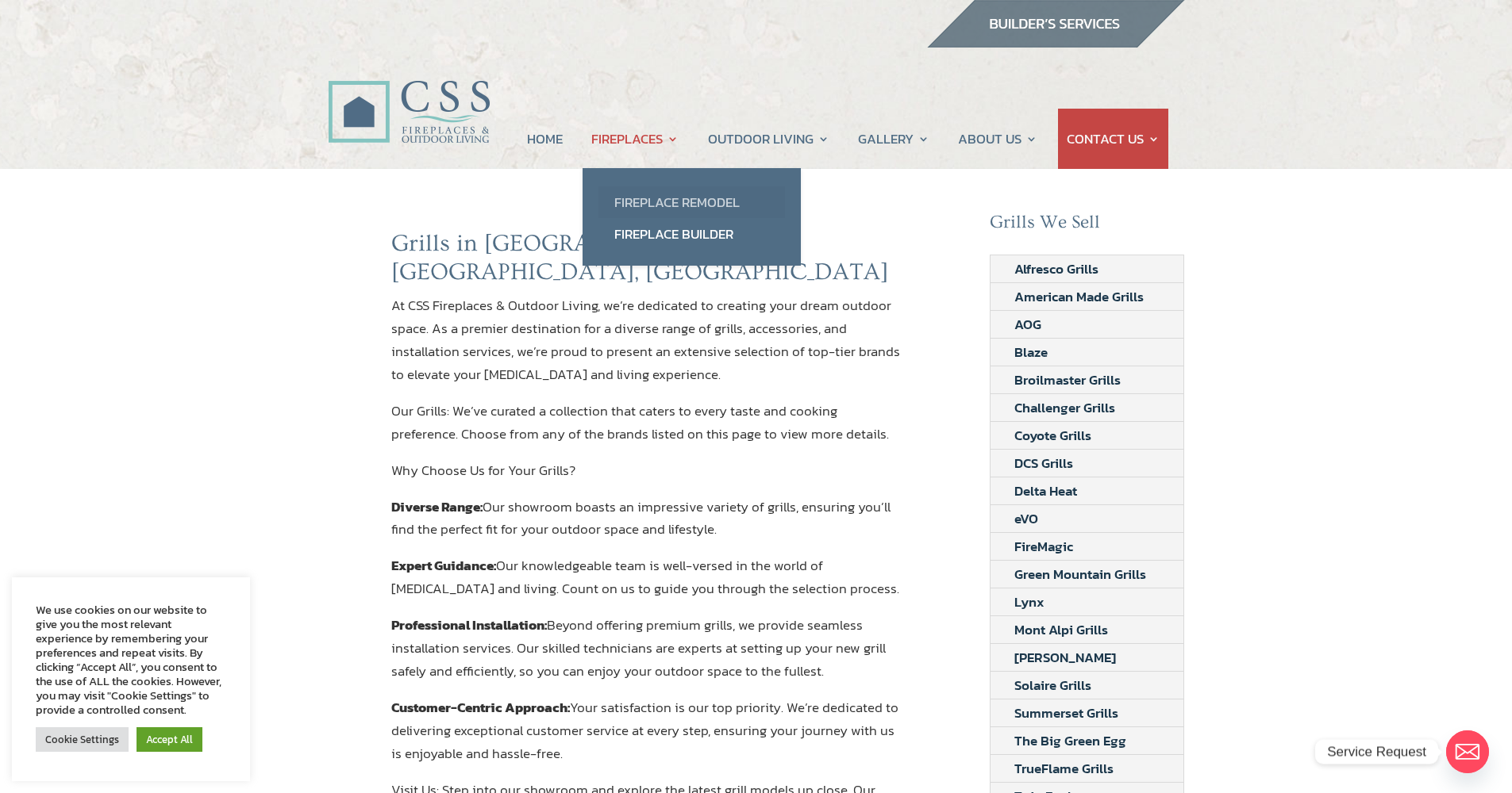
click at [658, 202] on link "Fireplace Remodel" at bounding box center [691, 202] width 186 height 32
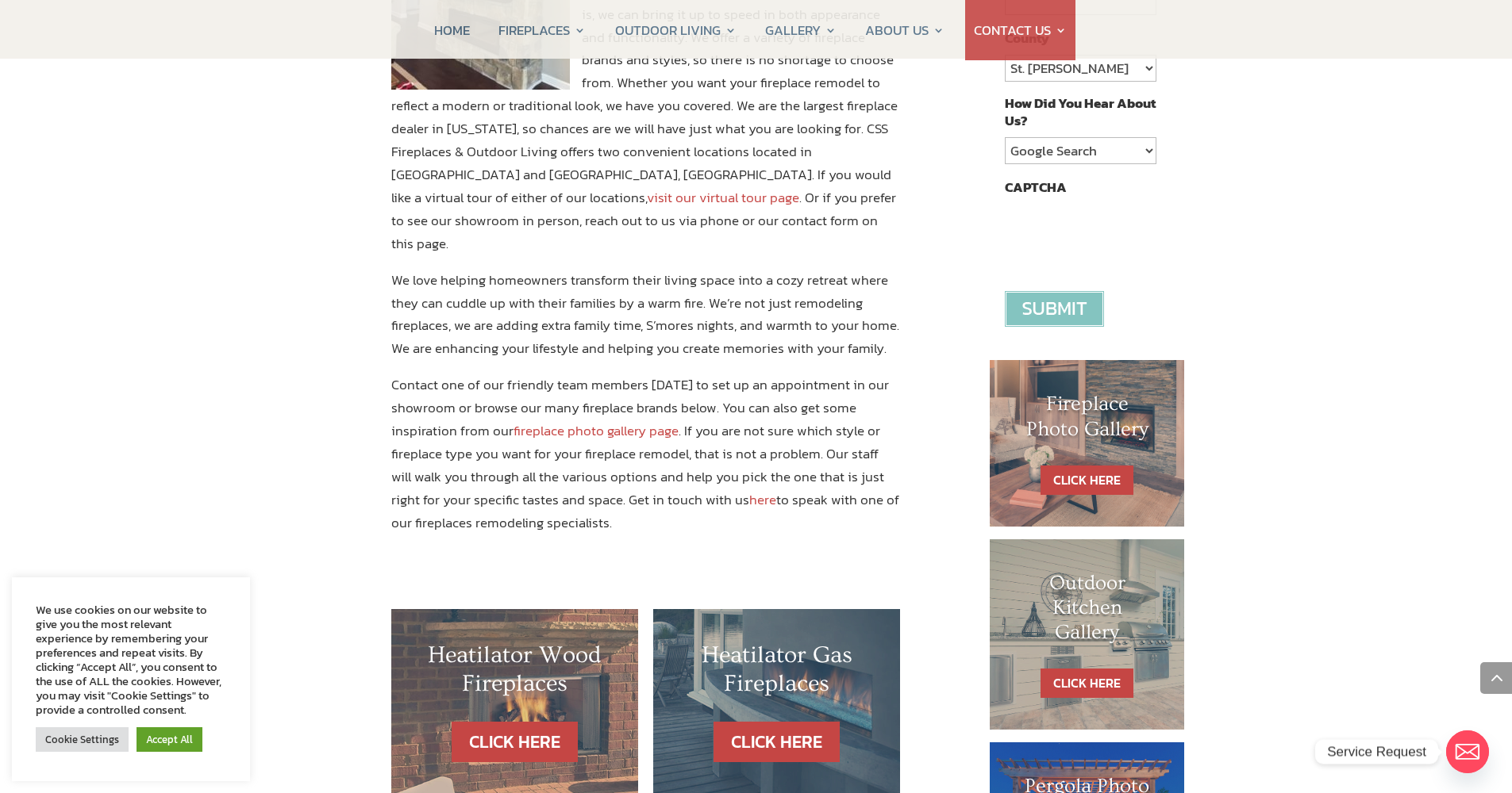
scroll to position [670, 0]
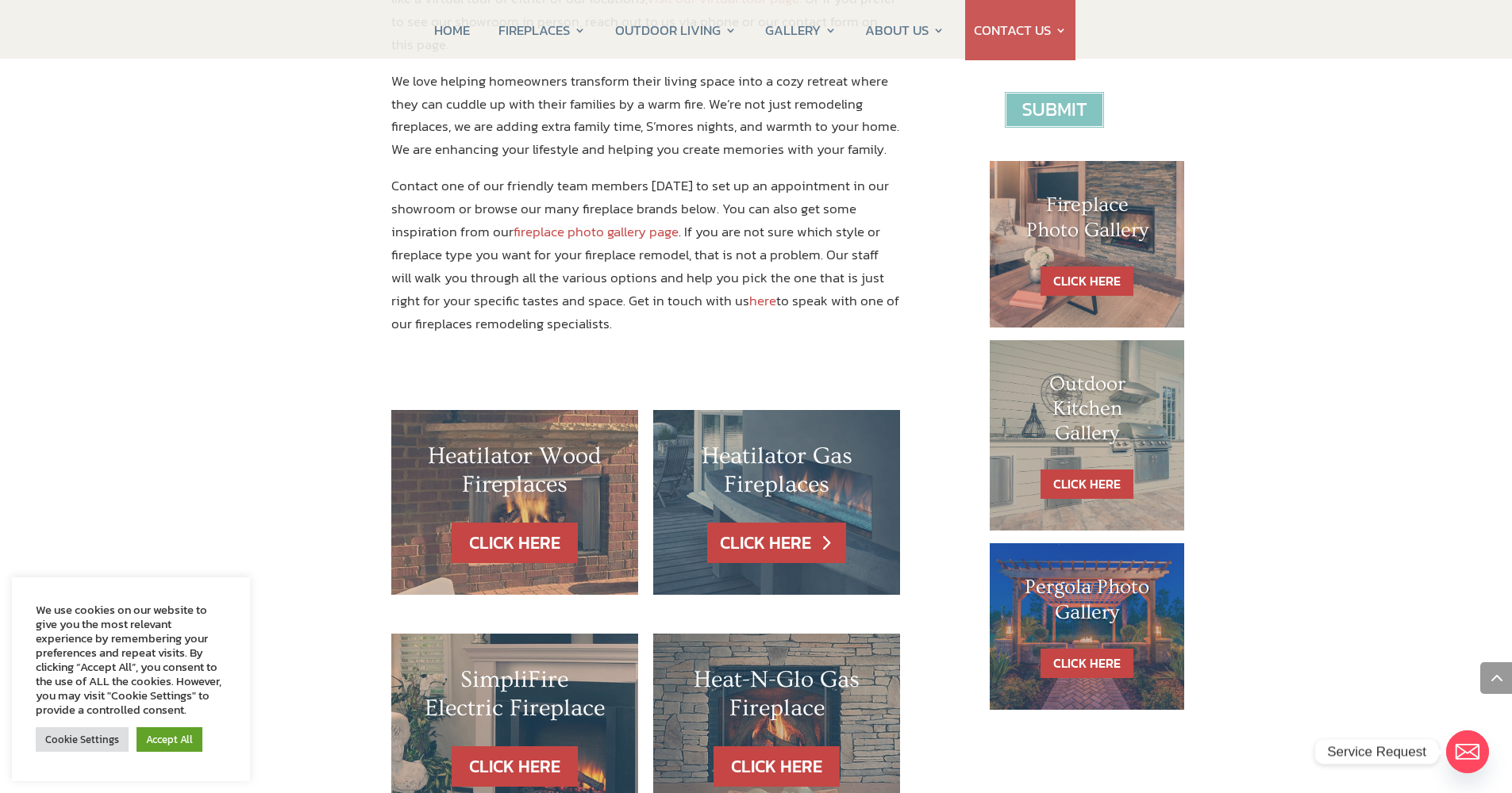
click at [787, 523] on link "CLICK HERE" at bounding box center [776, 543] width 138 height 40
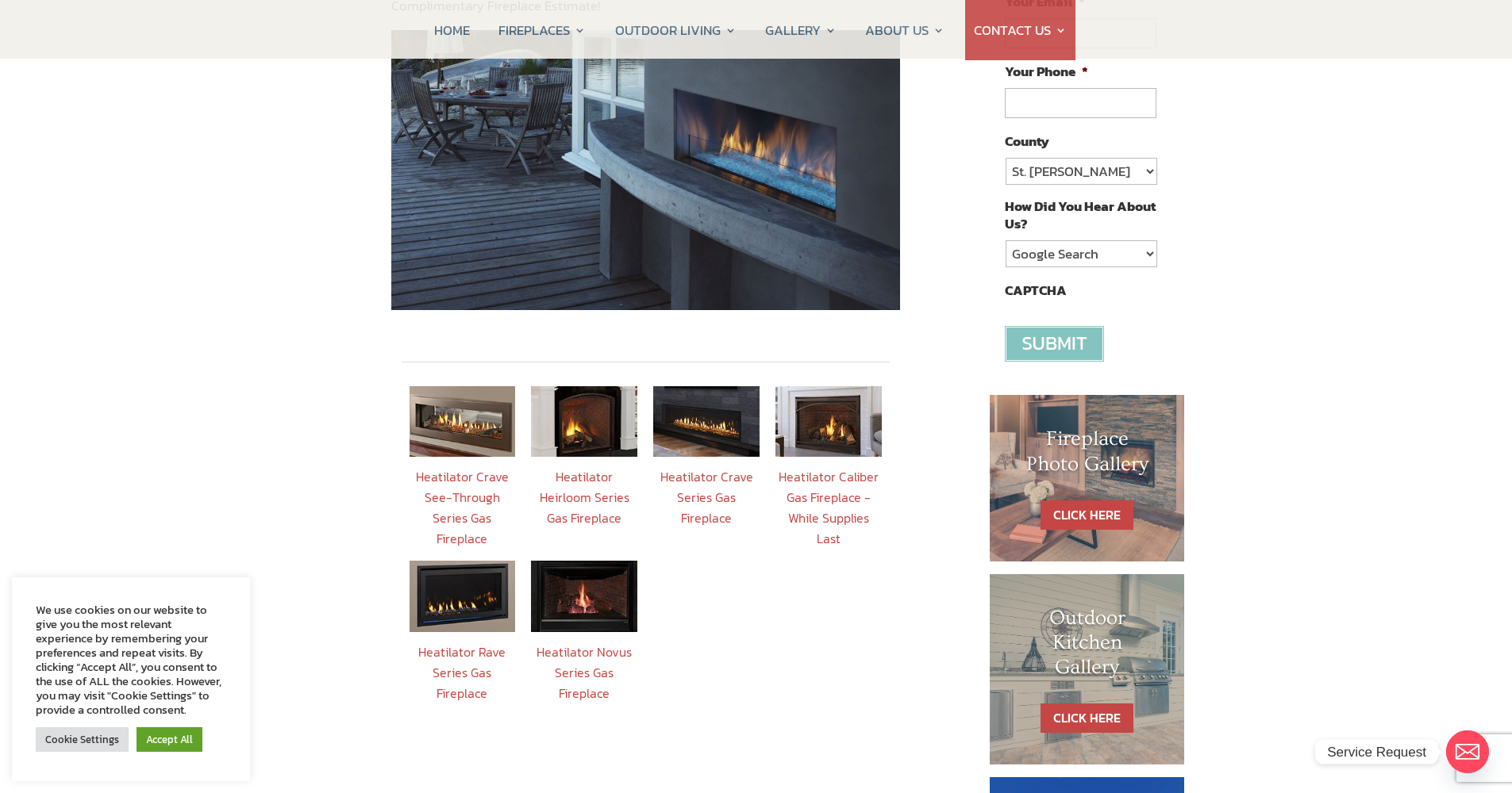
scroll to position [418, 0]
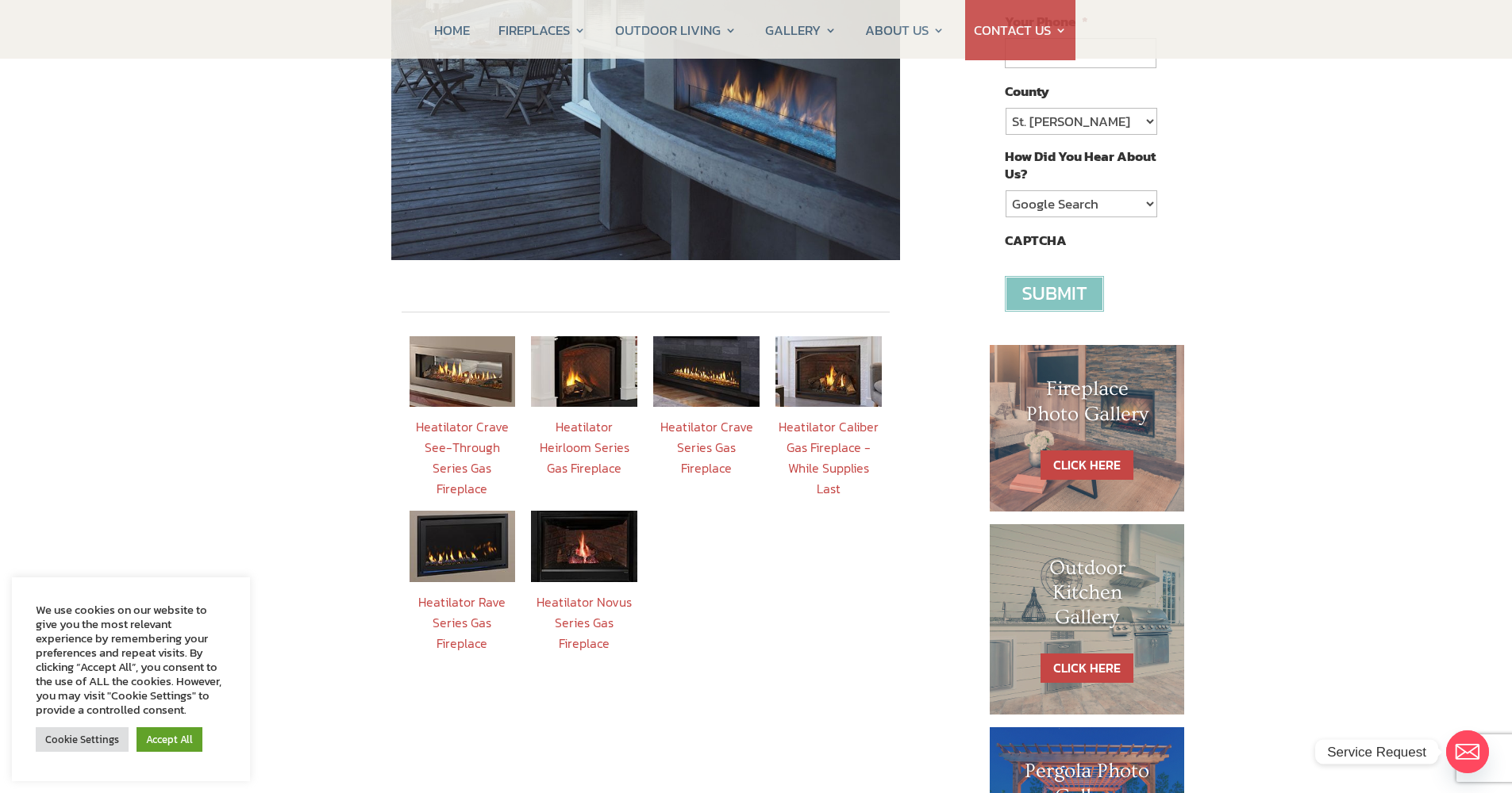
click at [588, 418] on link "Heatilator Heirloom Series Gas Fireplace" at bounding box center [585, 447] width 90 height 61
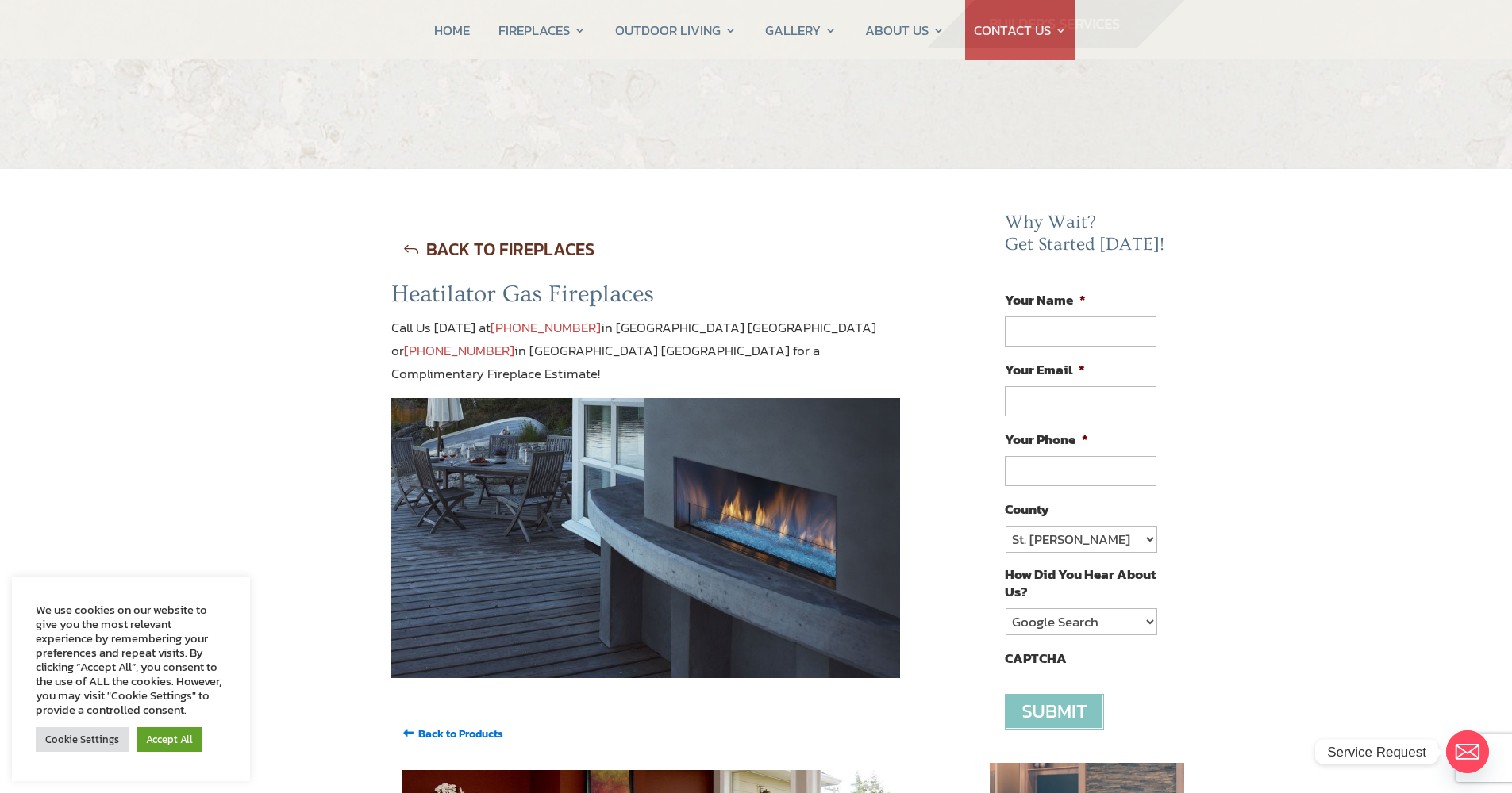
scroll to position [418, 0]
